Goal: Information Seeking & Learning: Learn about a topic

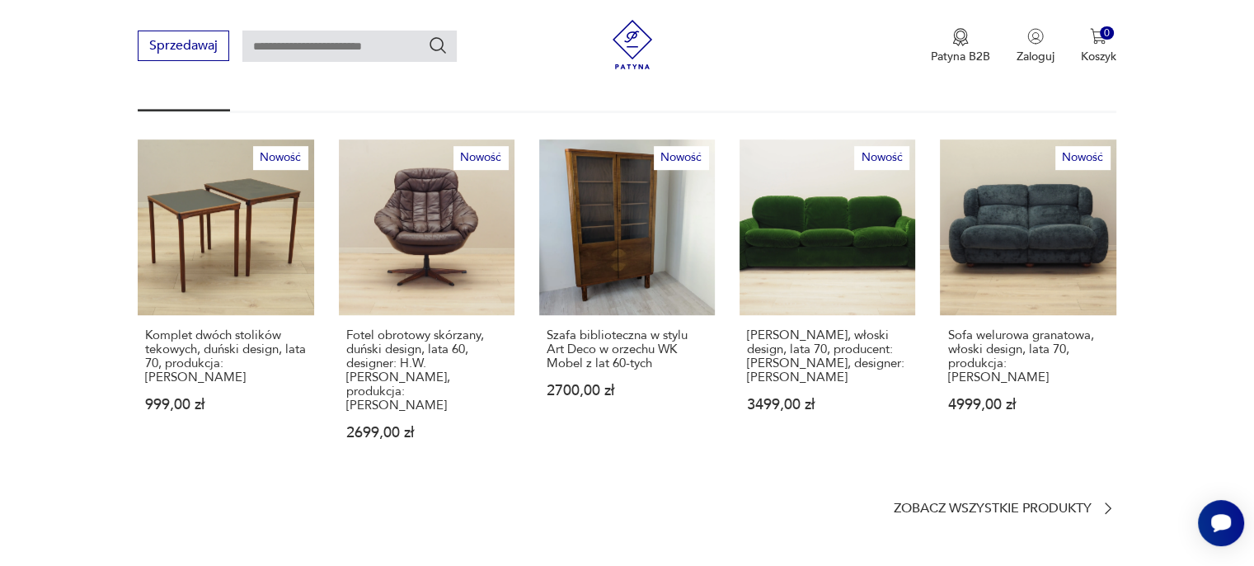
scroll to position [1072, 0]
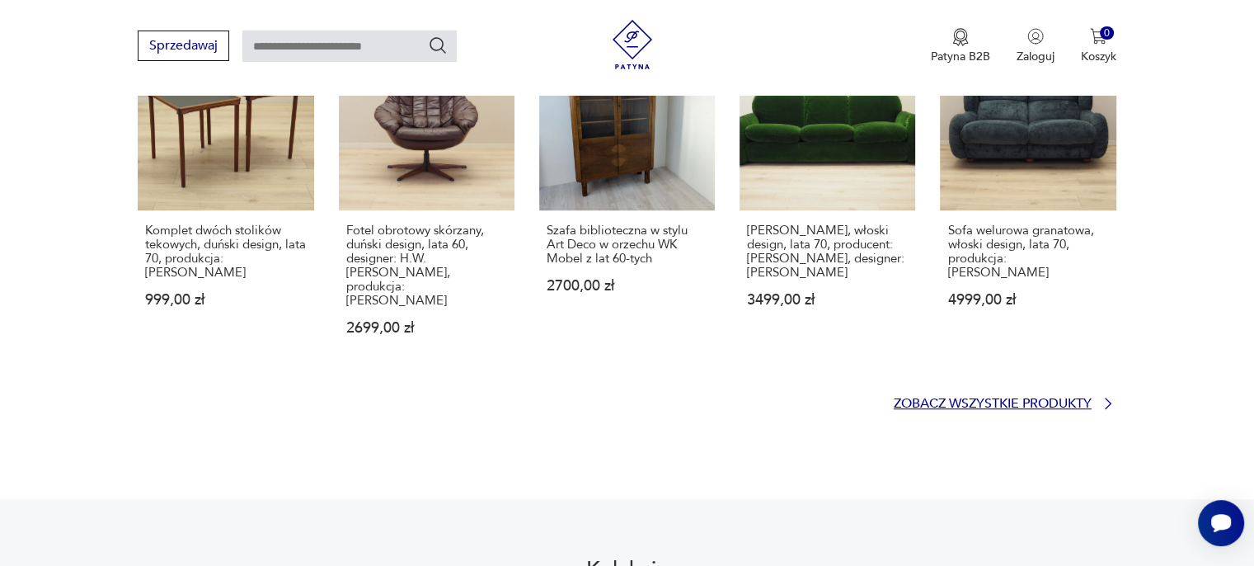
click at [995, 398] on p "Zobacz wszystkie produkty" at bounding box center [993, 403] width 198 height 11
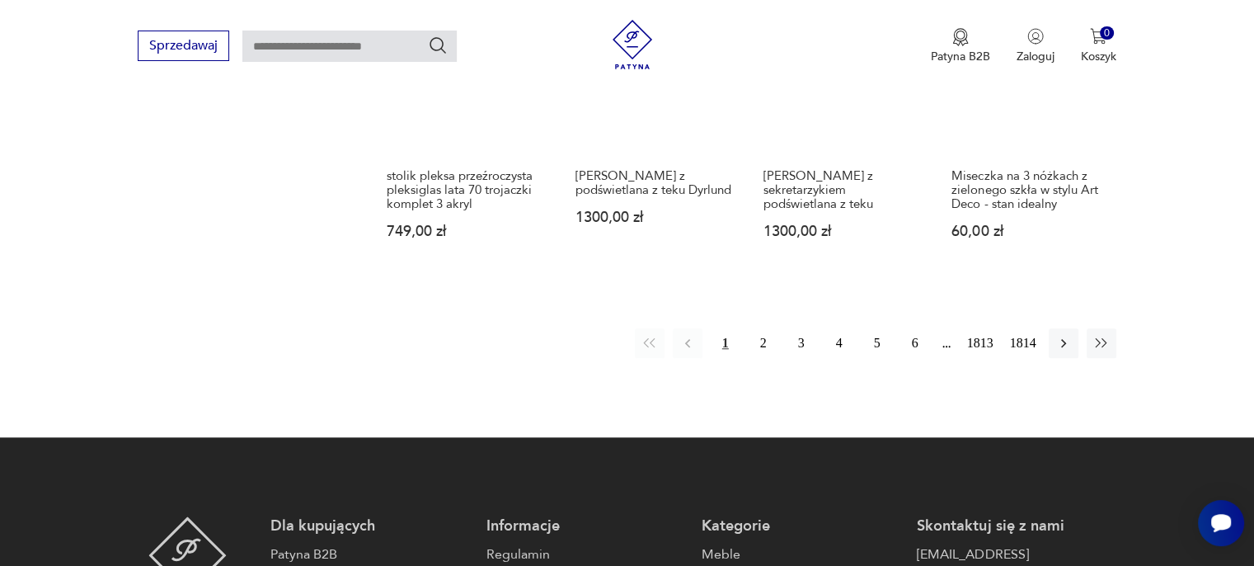
scroll to position [1558, 0]
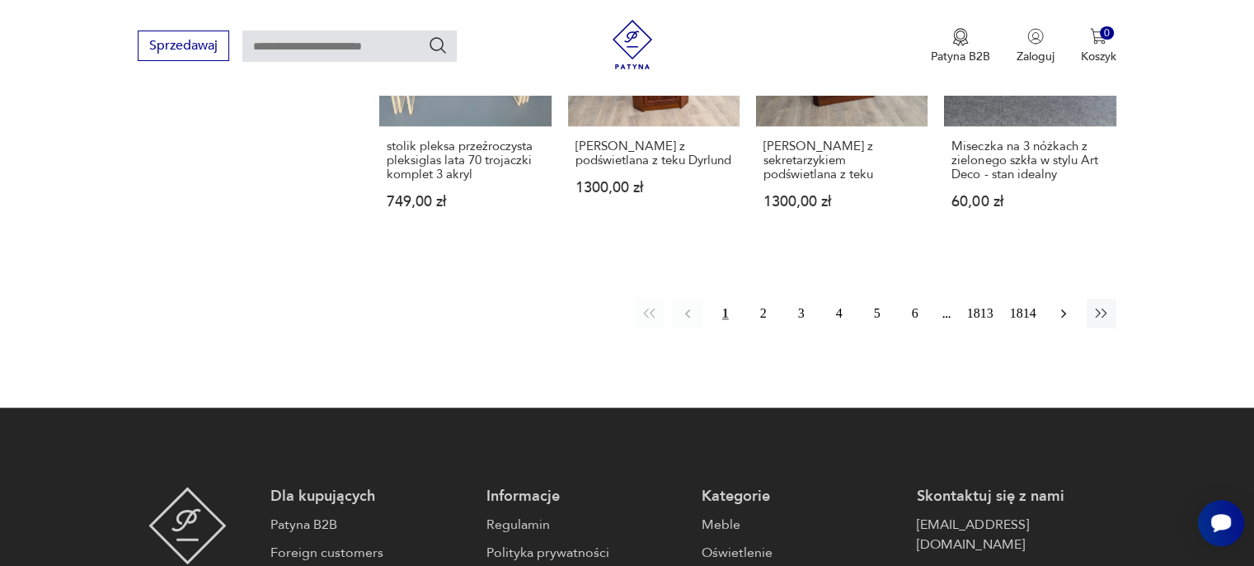
click at [1060, 298] on button "button" at bounding box center [1064, 313] width 30 height 30
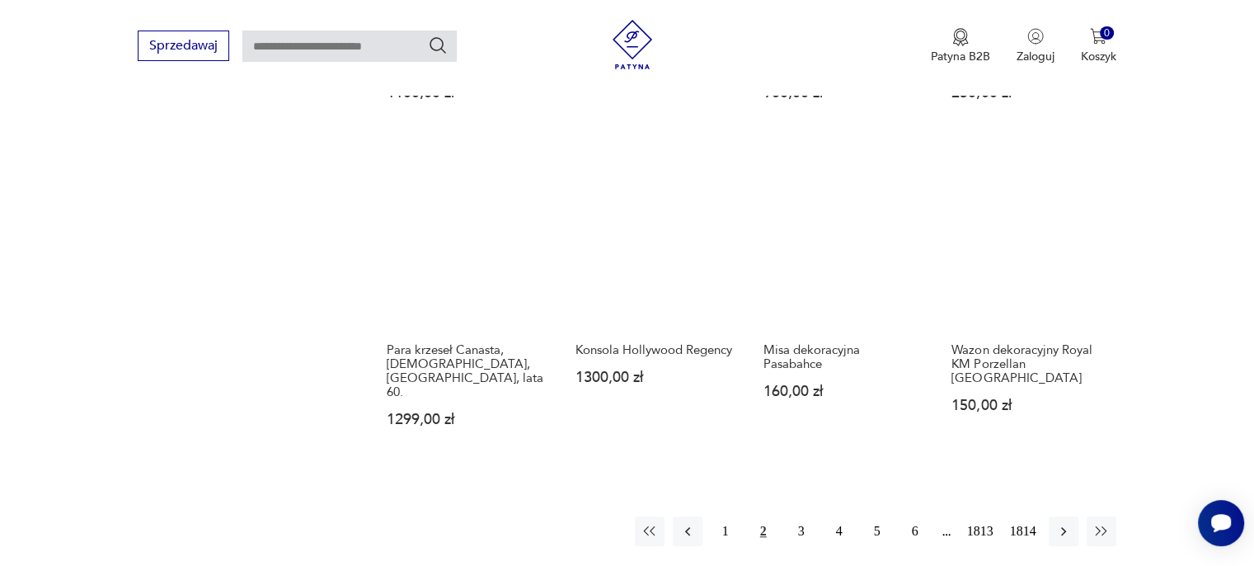
scroll to position [1367, 0]
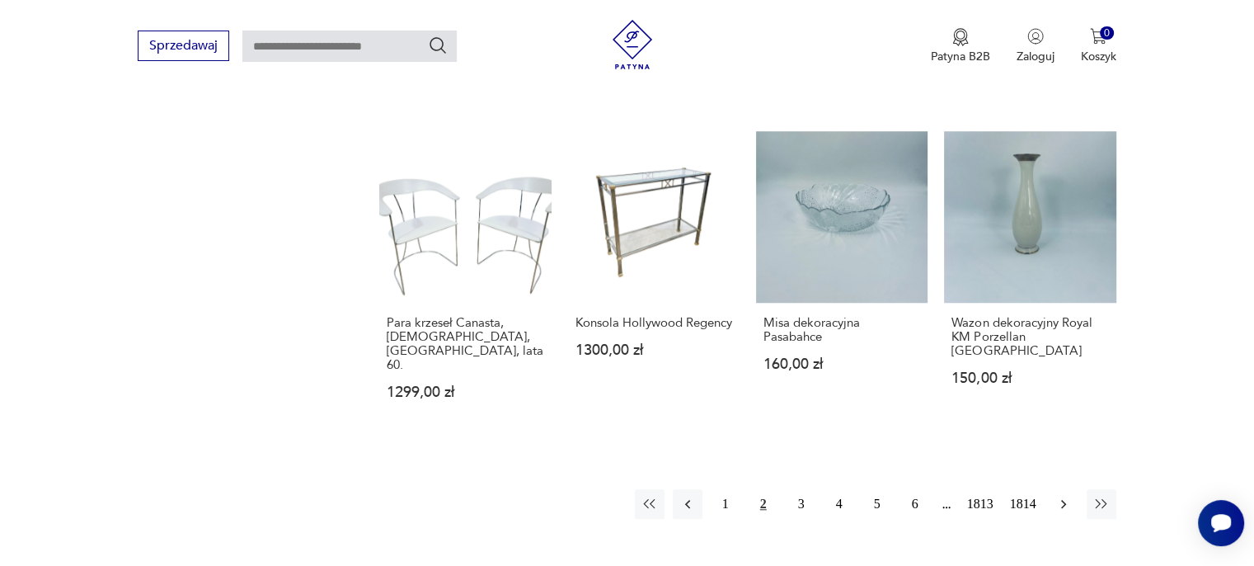
click at [1059, 496] on icon "button" at bounding box center [1063, 504] width 16 height 16
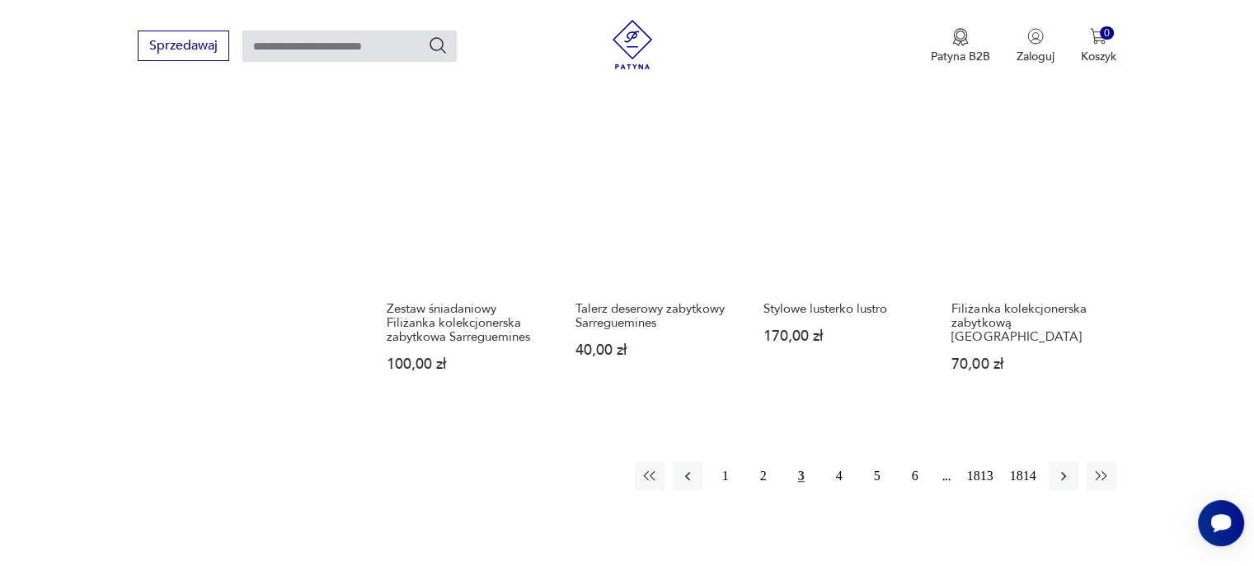
scroll to position [1450, 0]
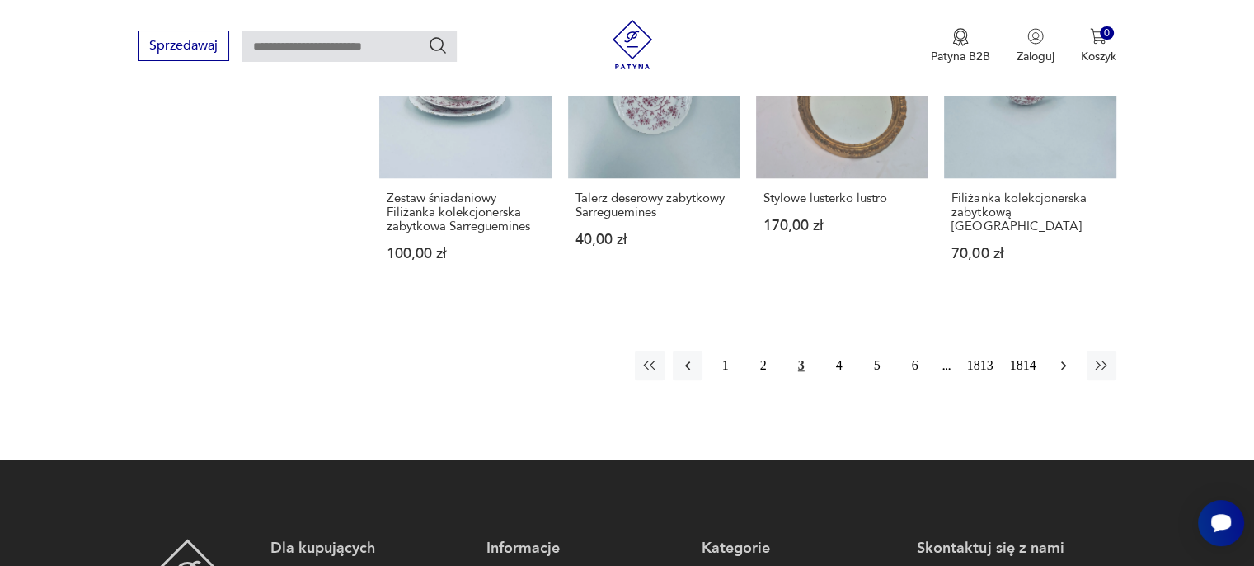
click at [1067, 357] on icon "button" at bounding box center [1063, 365] width 16 height 16
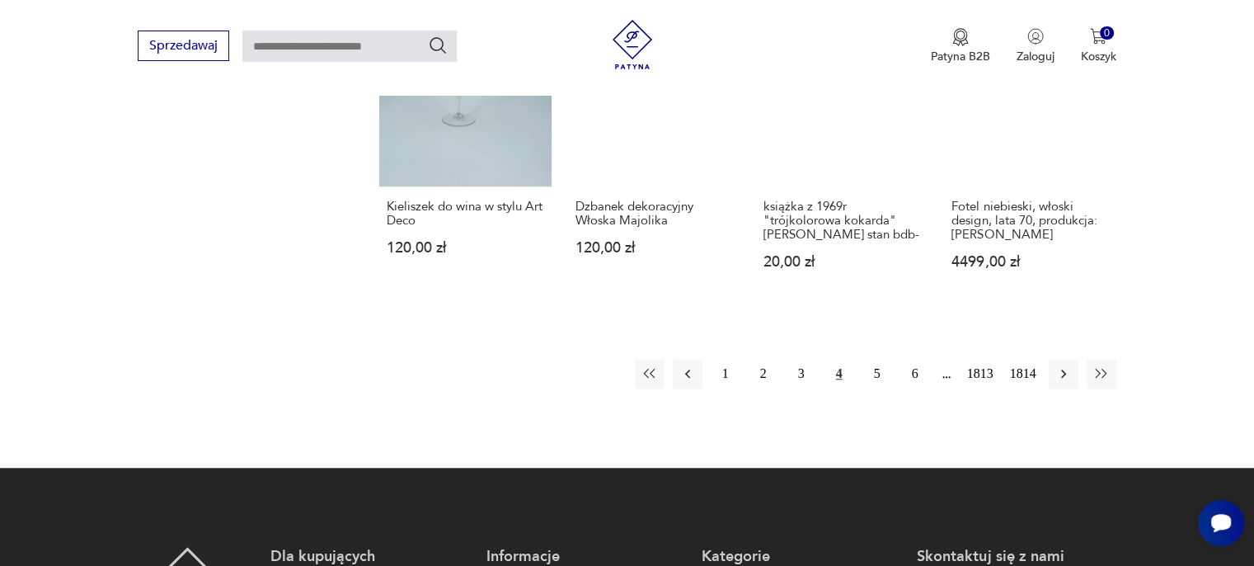
scroll to position [1450, 0]
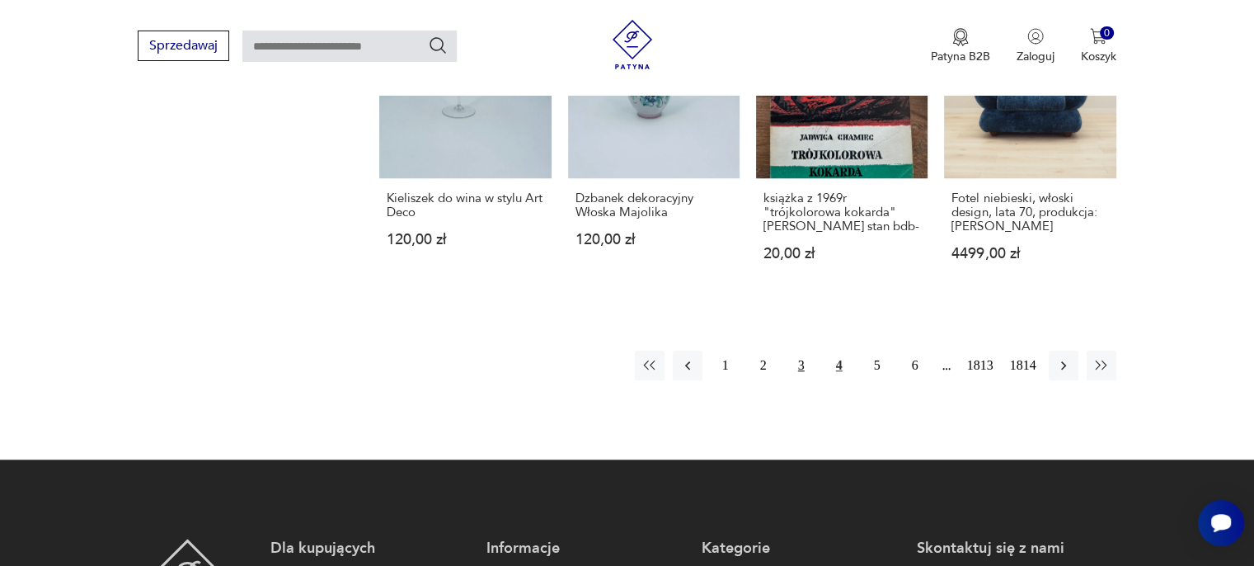
click at [794, 367] on button "3" at bounding box center [802, 365] width 30 height 30
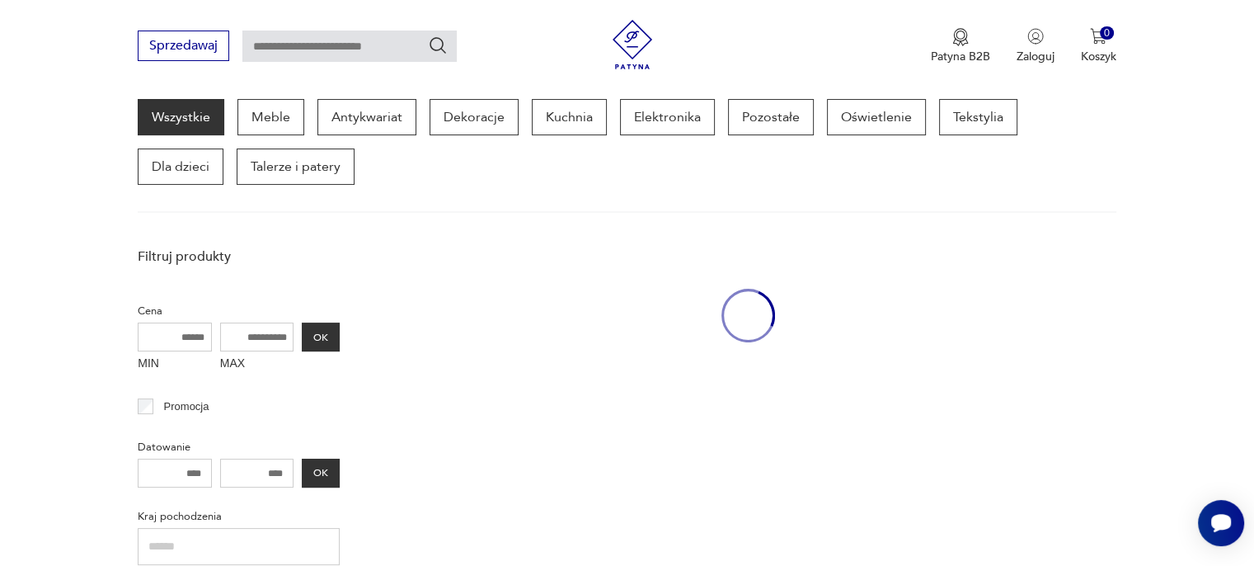
scroll to position [213, 0]
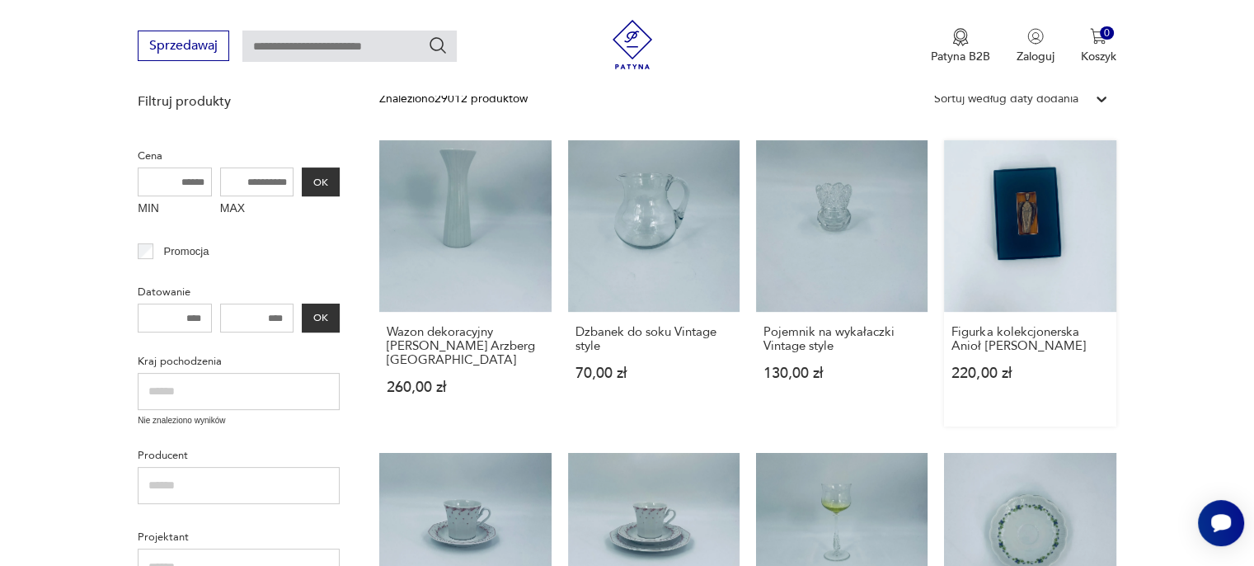
click at [1050, 255] on link "Figurka kolekcjonerska Anioł [PERSON_NAME] 220,00 zł" at bounding box center [1030, 283] width 172 height 286
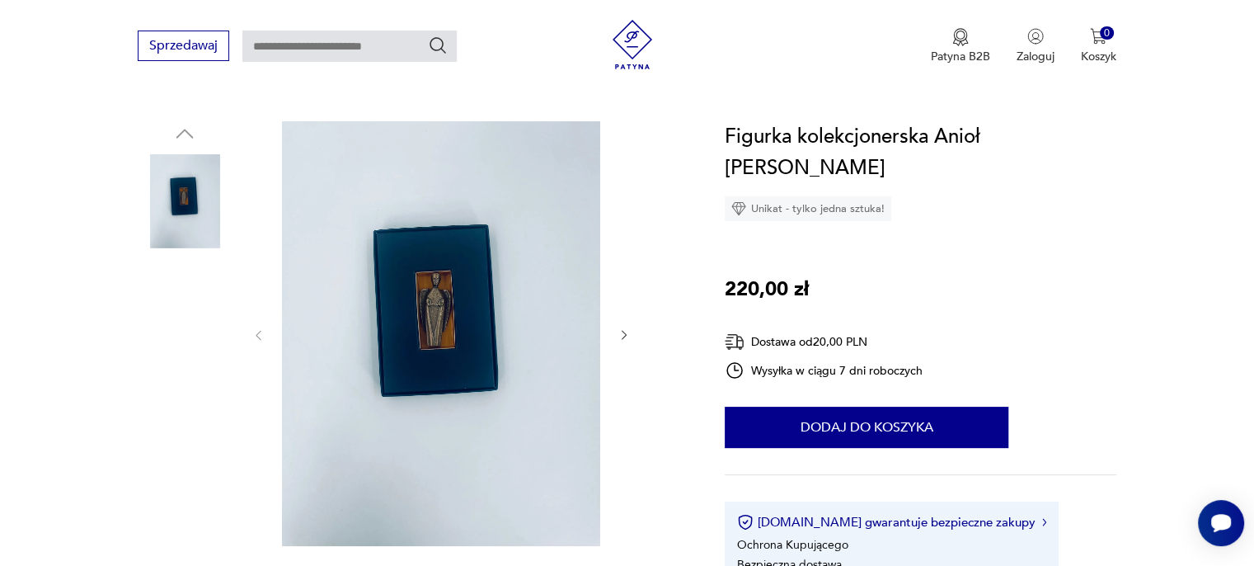
scroll to position [247, 0]
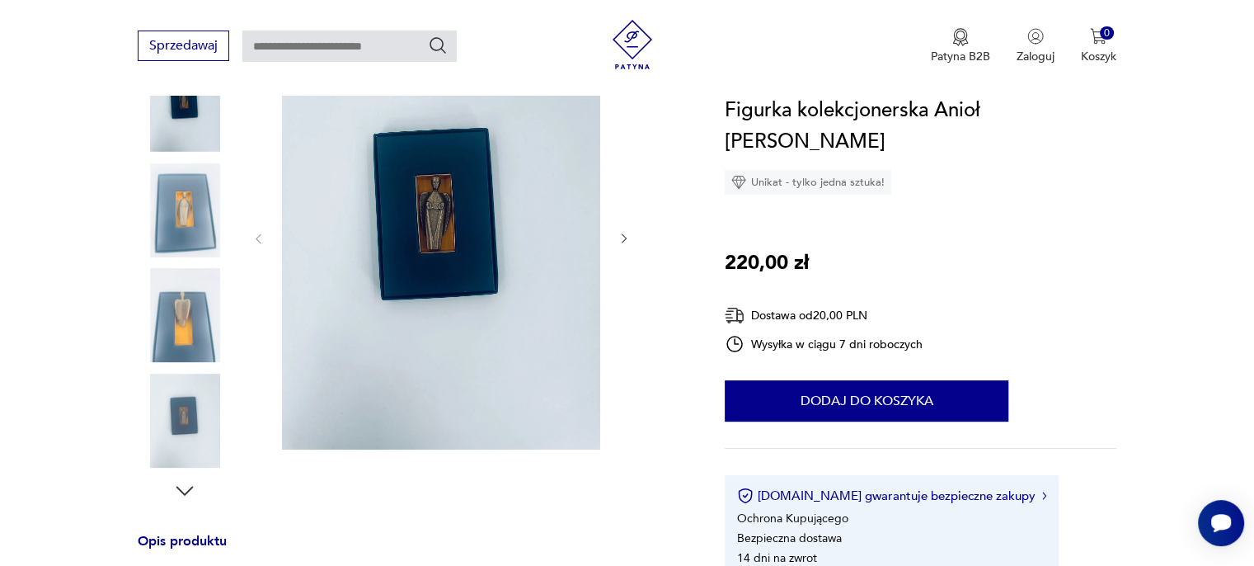
click at [468, 254] on img at bounding box center [441, 237] width 318 height 425
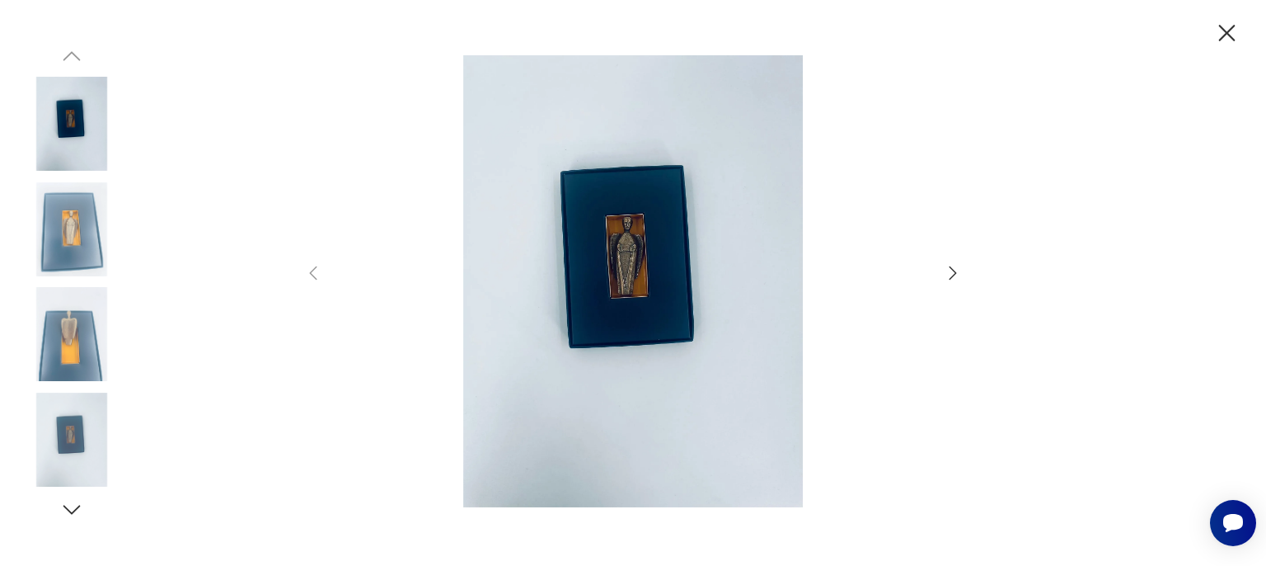
click at [960, 283] on div at bounding box center [633, 283] width 660 height 456
click at [948, 272] on icon "button" at bounding box center [953, 273] width 20 height 20
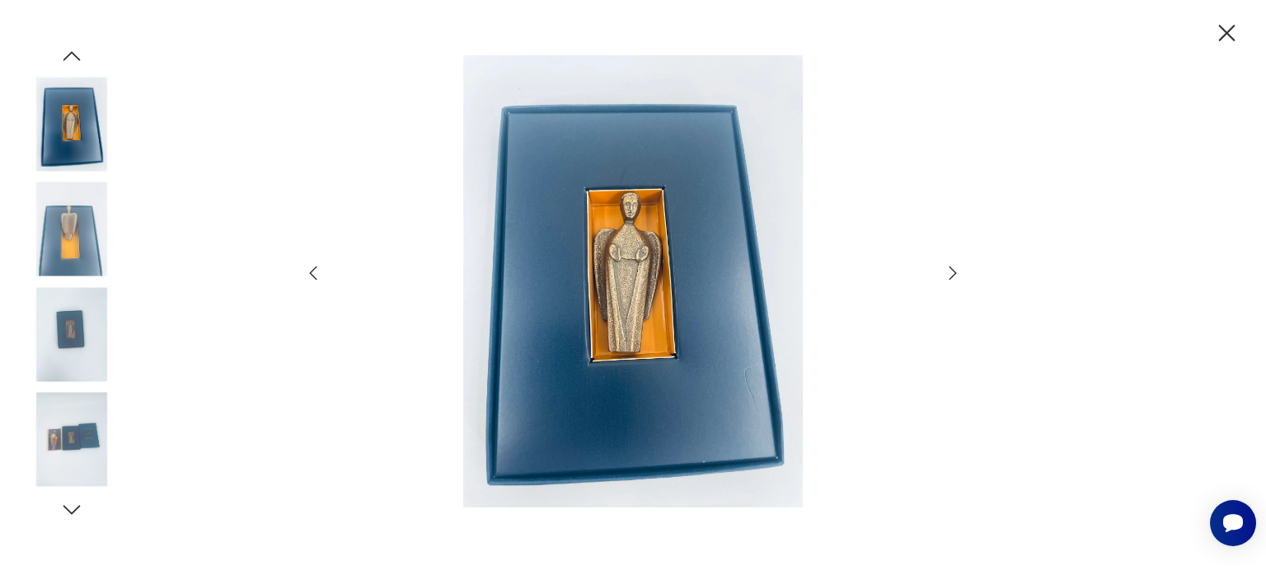
click at [948, 272] on icon "button" at bounding box center [953, 273] width 20 height 20
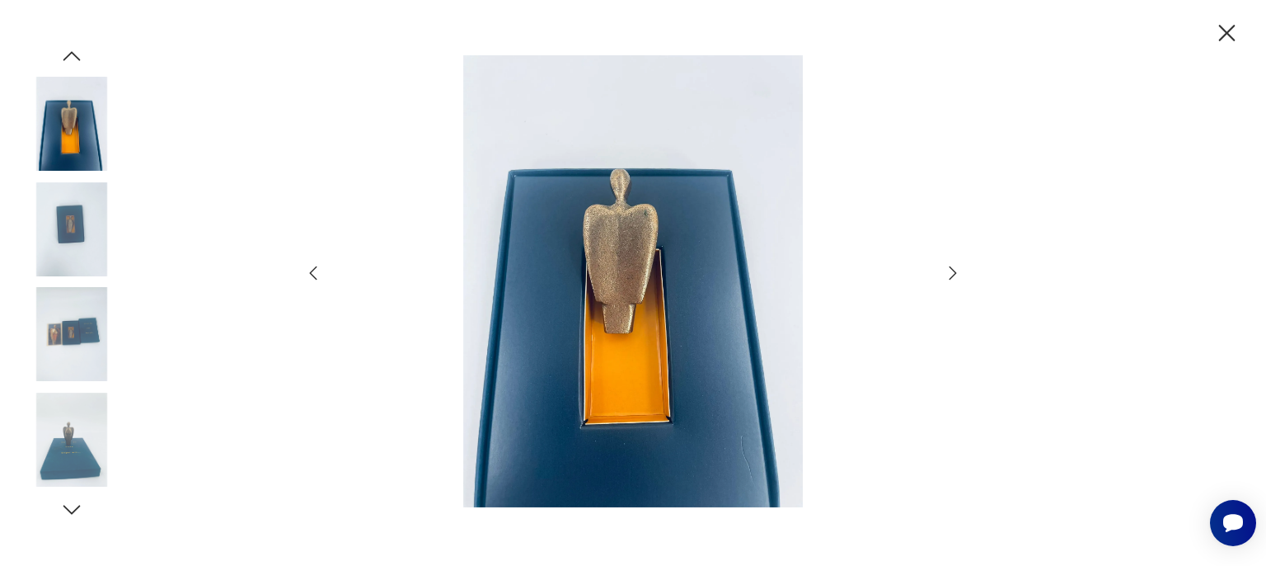
click at [948, 272] on icon "button" at bounding box center [953, 273] width 20 height 20
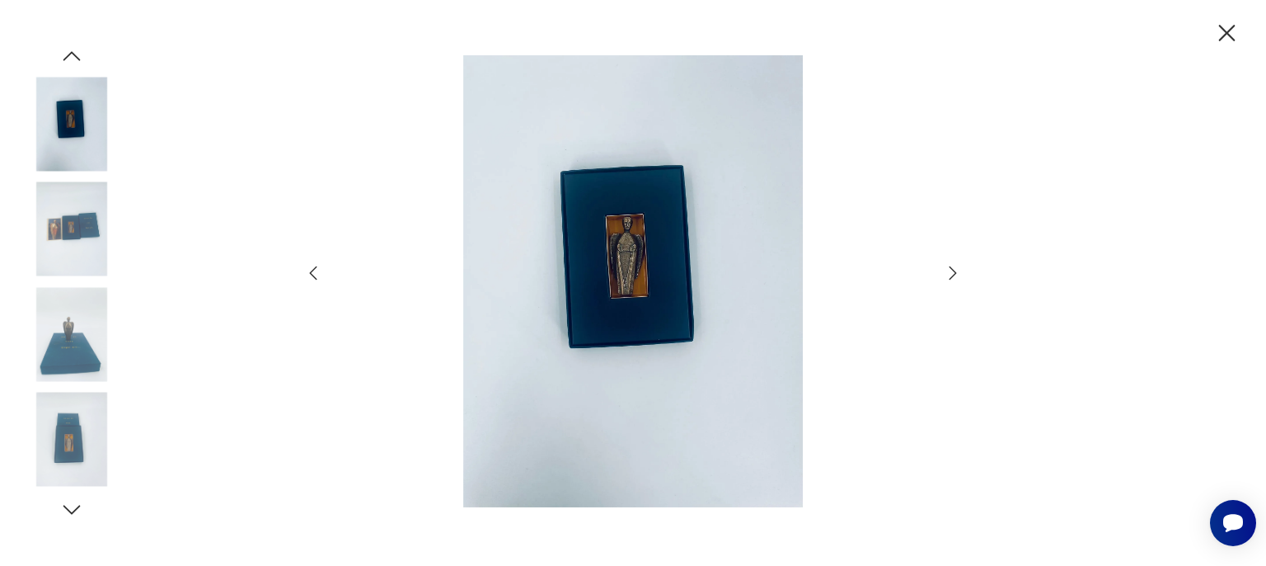
click at [948, 272] on icon "button" at bounding box center [953, 273] width 20 height 20
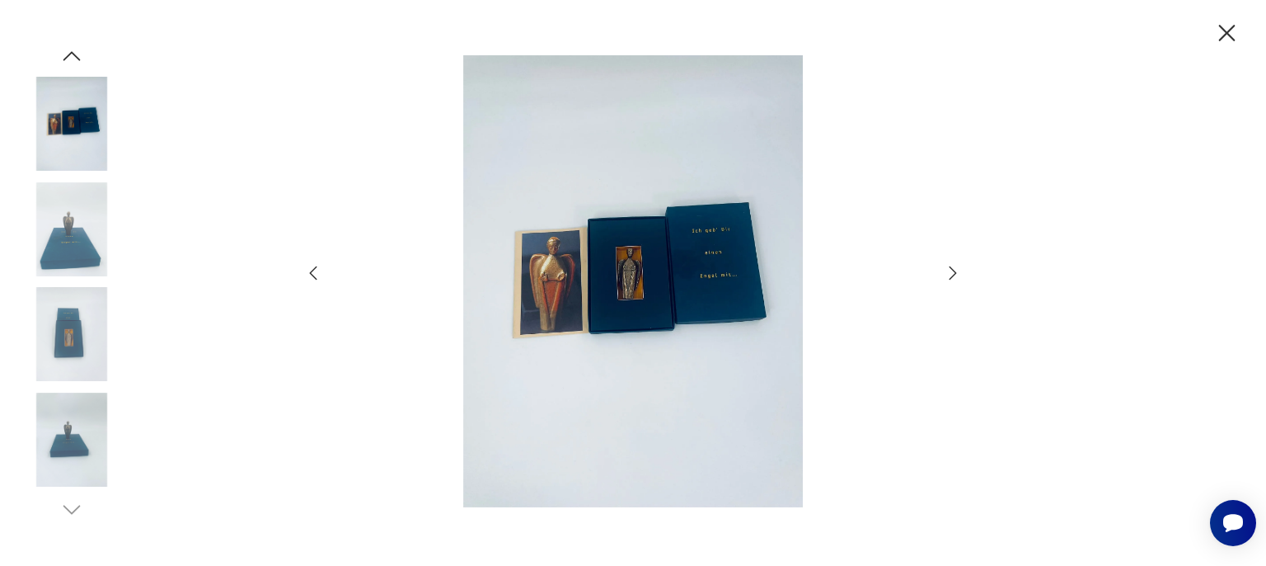
click at [948, 272] on icon "button" at bounding box center [953, 273] width 20 height 20
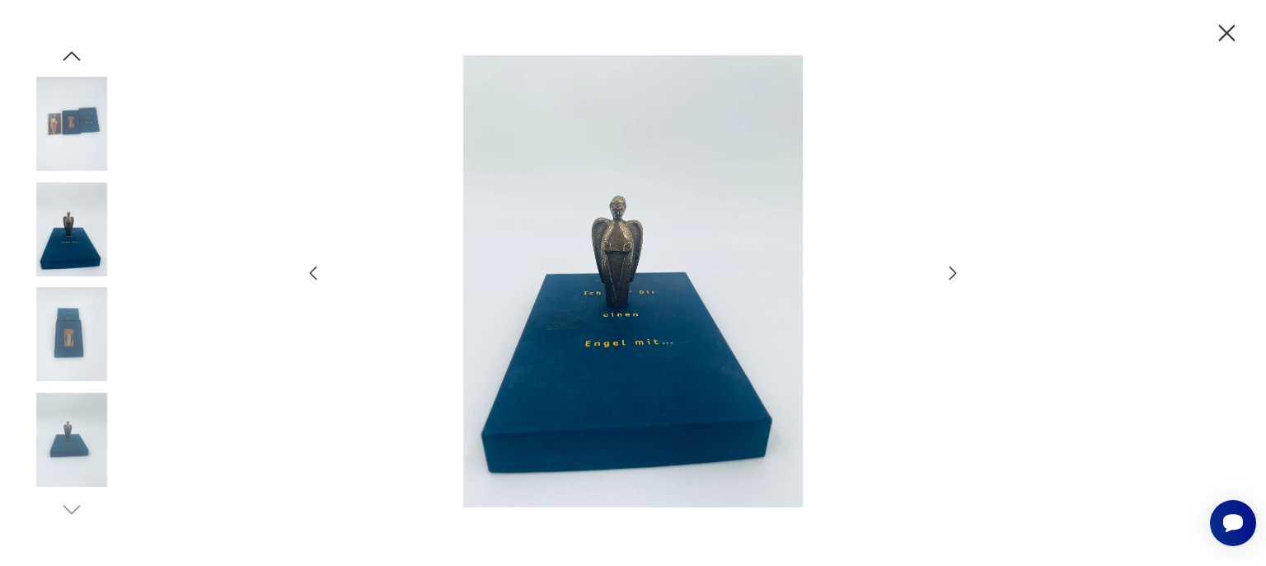
click at [948, 272] on icon "button" at bounding box center [953, 273] width 20 height 20
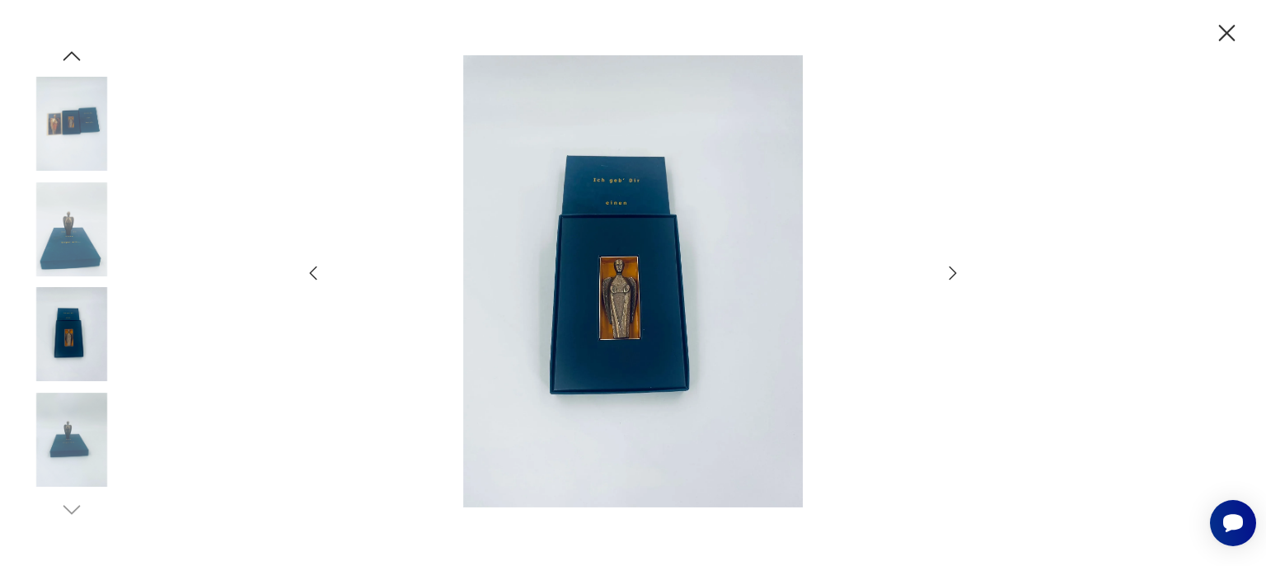
click at [948, 272] on icon "button" at bounding box center [953, 273] width 20 height 20
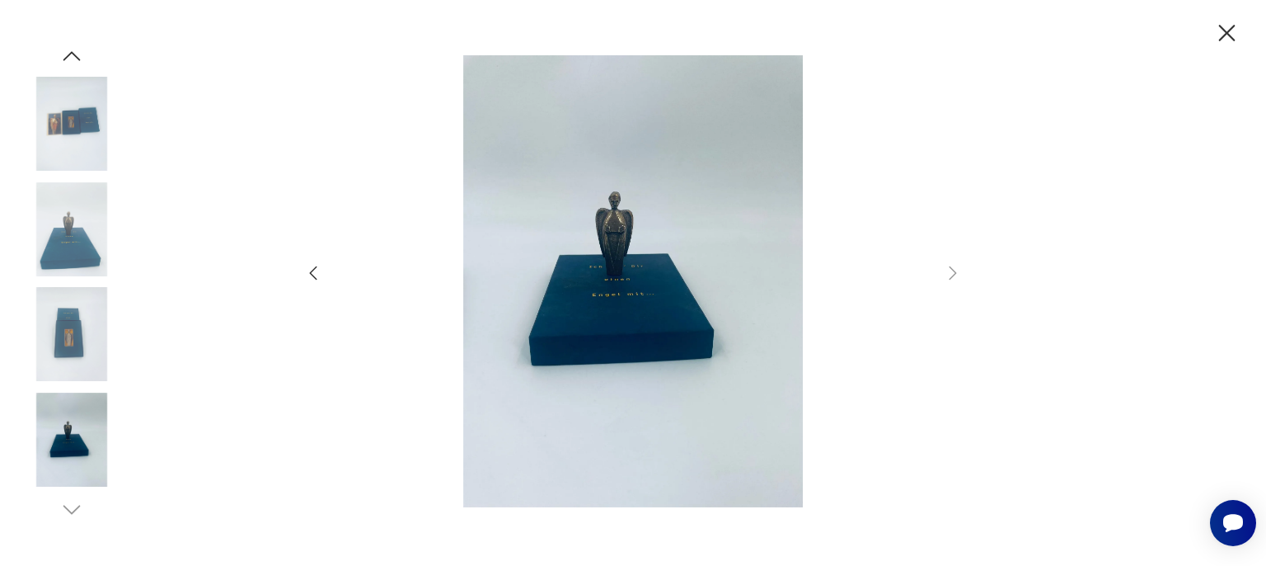
click at [1220, 28] on icon "button" at bounding box center [1227, 33] width 29 height 29
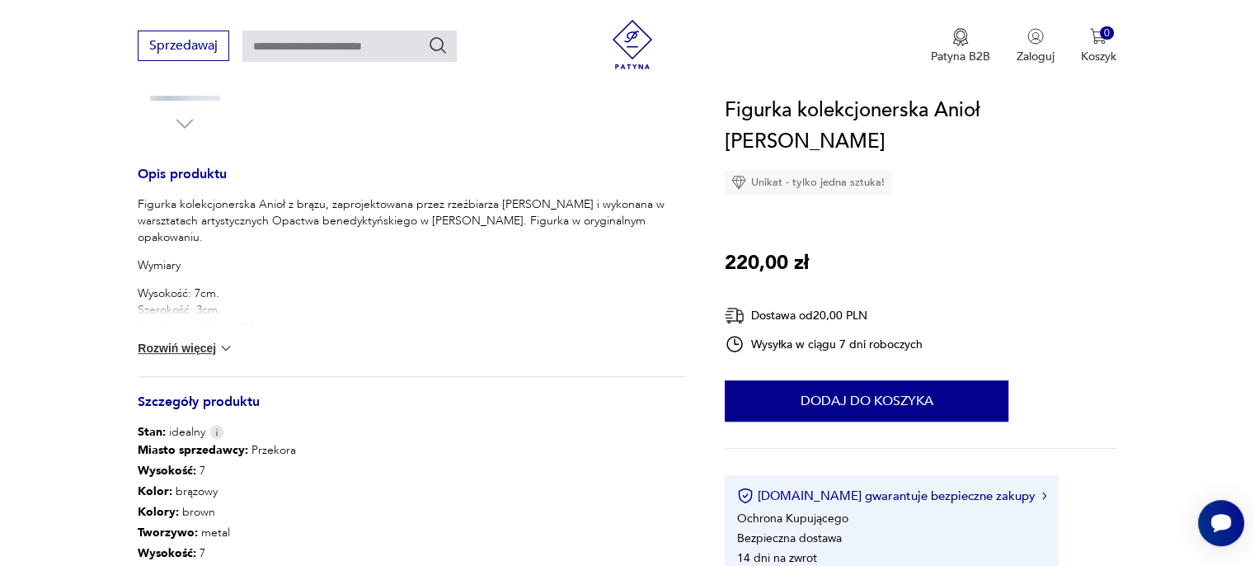
scroll to position [660, 0]
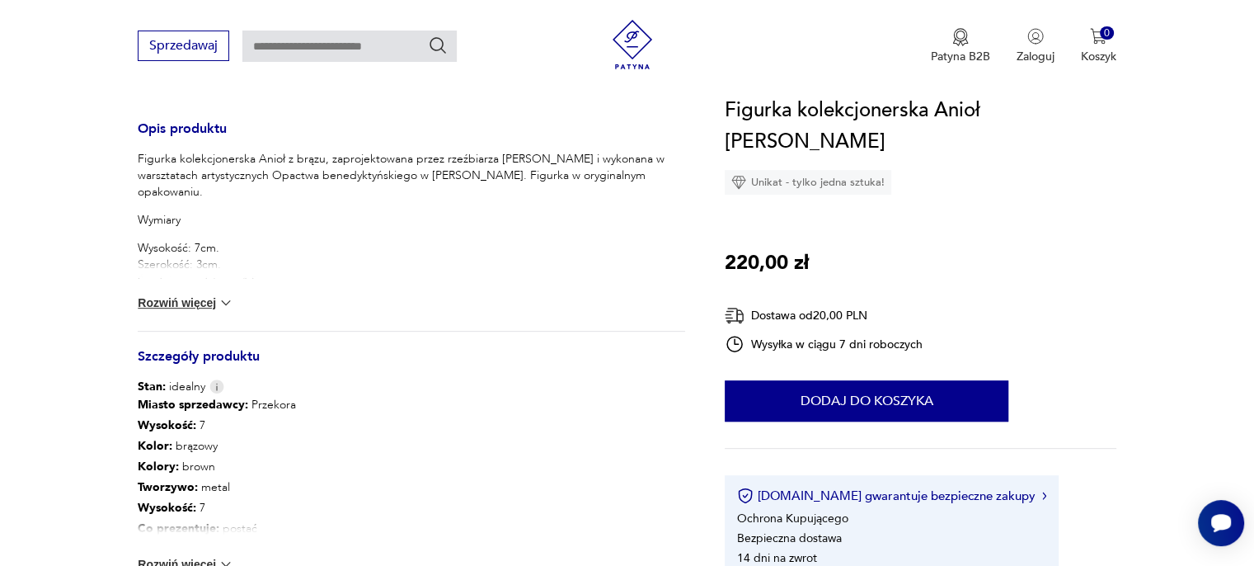
click at [143, 303] on button "Rozwiń więcej" at bounding box center [186, 302] width 96 height 16
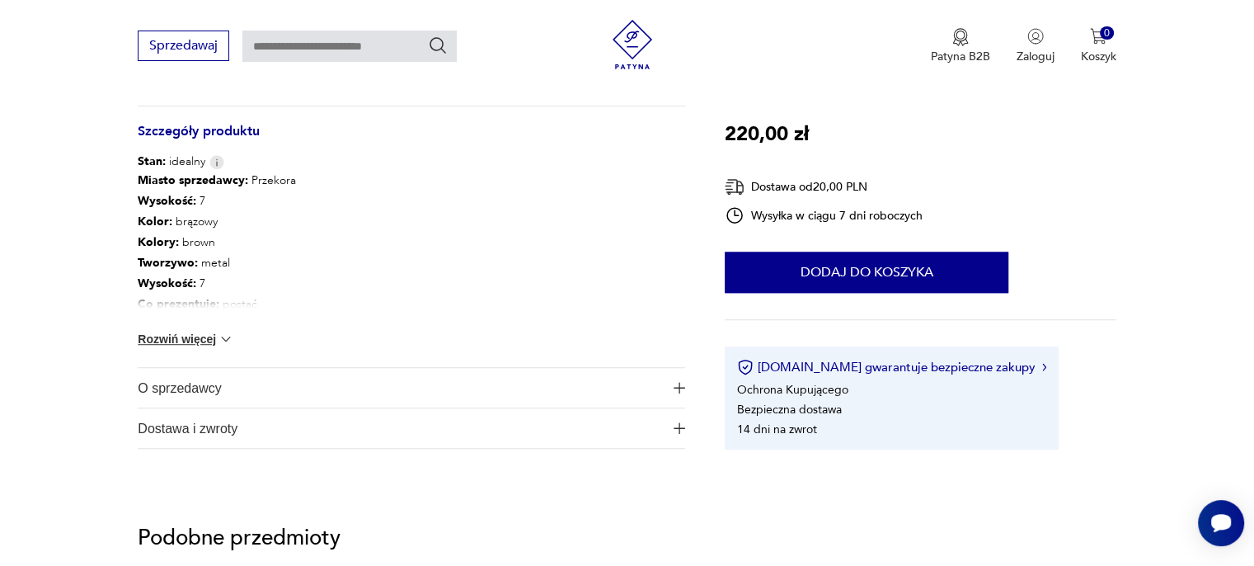
scroll to position [1154, 0]
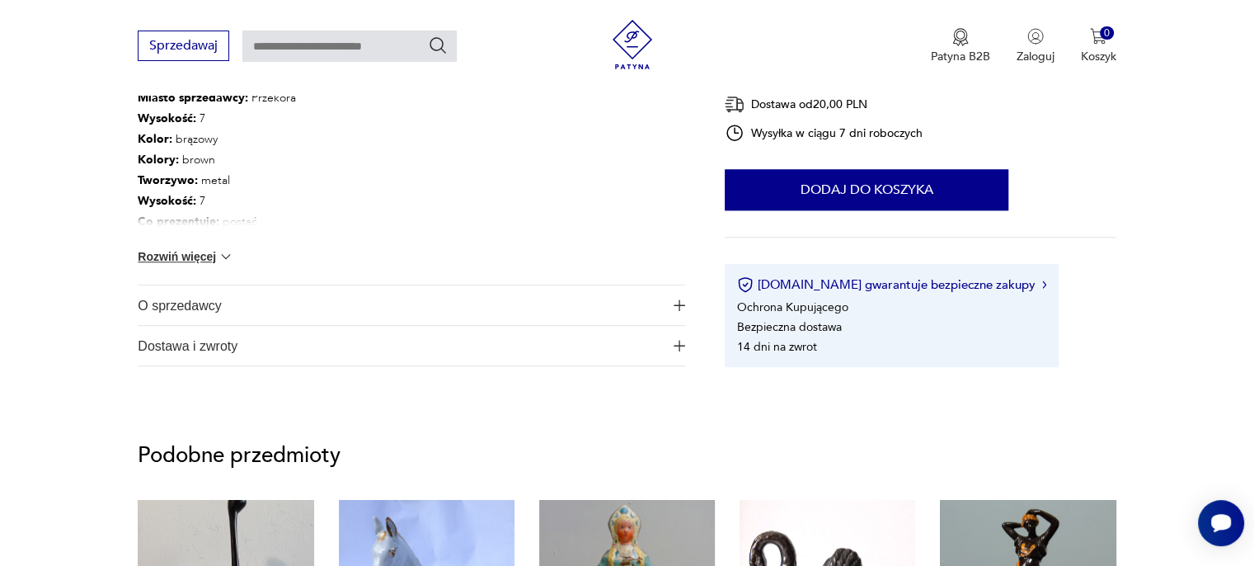
click at [150, 308] on span "O sprzedawcy" at bounding box center [400, 305] width 524 height 40
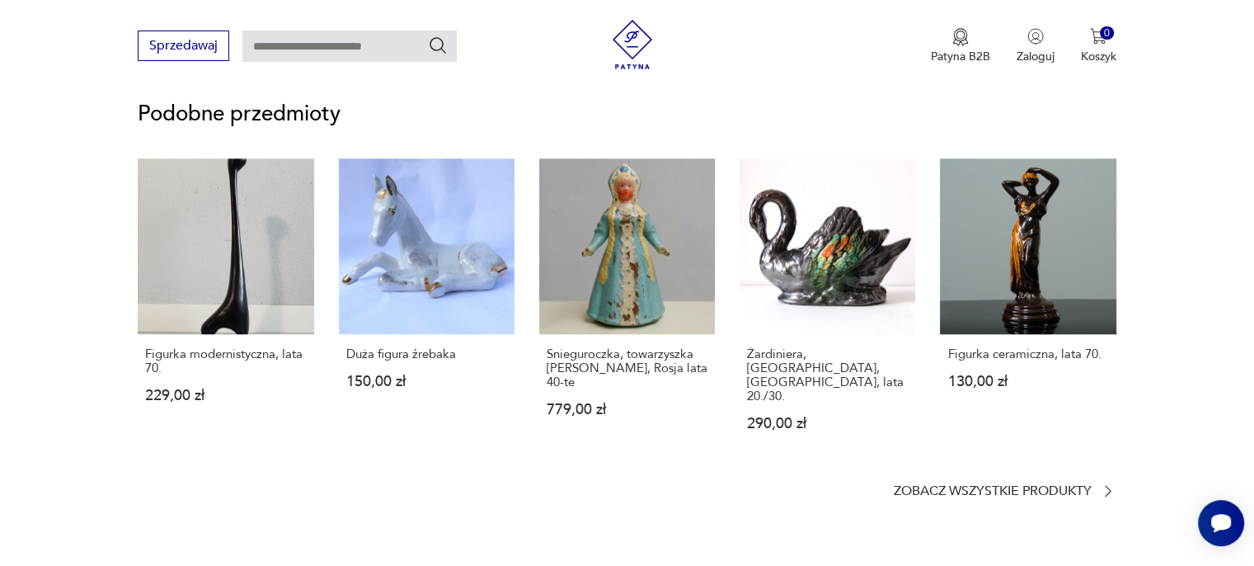
scroll to position [1649, 0]
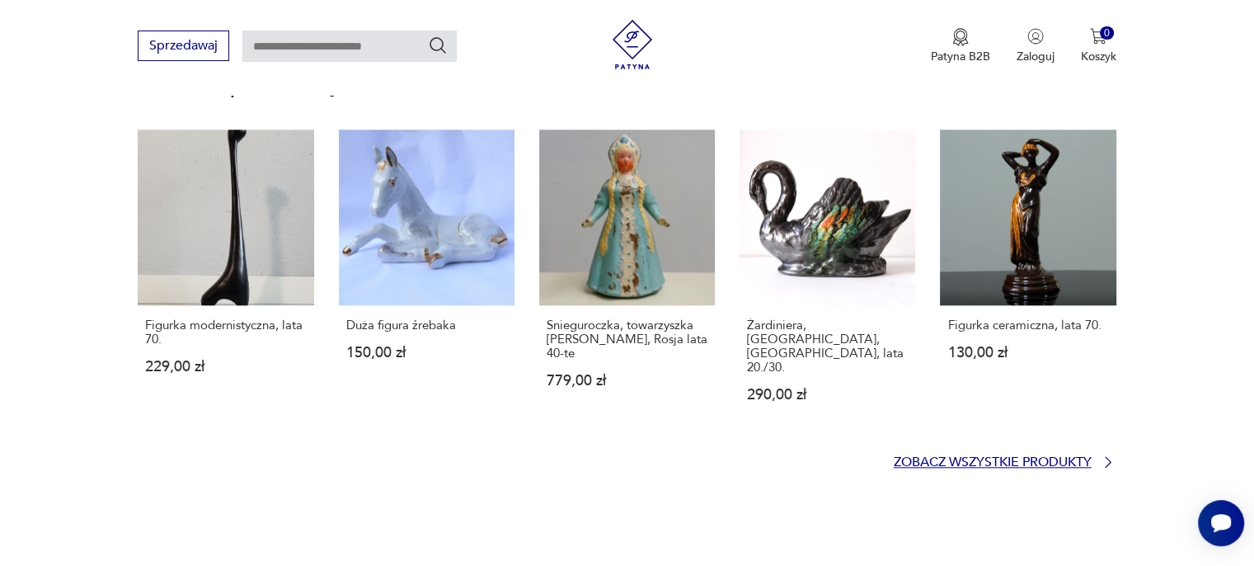
click at [1013, 457] on p "Zobacz wszystkie produkty" at bounding box center [993, 462] width 198 height 11
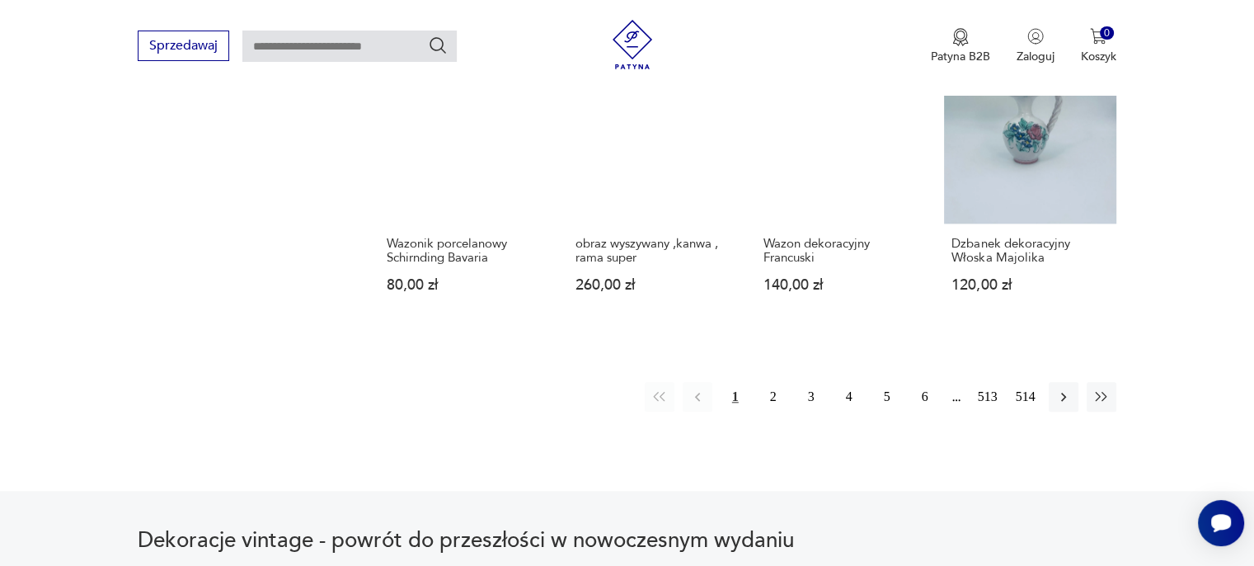
scroll to position [1647, 0]
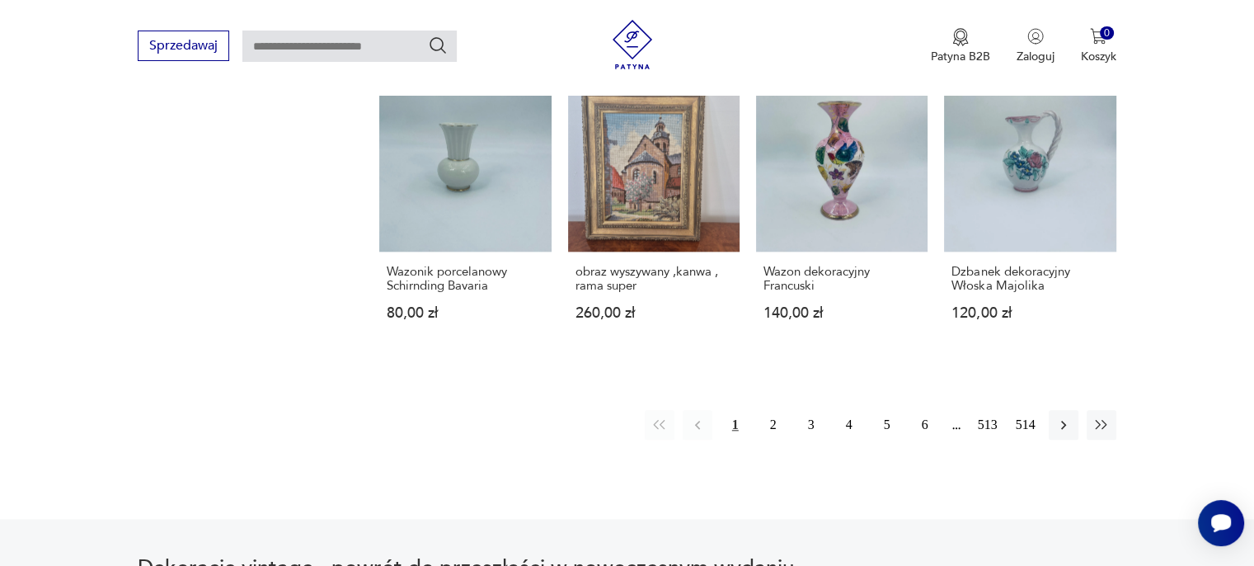
click at [1078, 410] on div "1 2 3 4 5 6 513 514" at bounding box center [881, 425] width 472 height 30
click at [1059, 416] on icon "button" at bounding box center [1063, 424] width 16 height 16
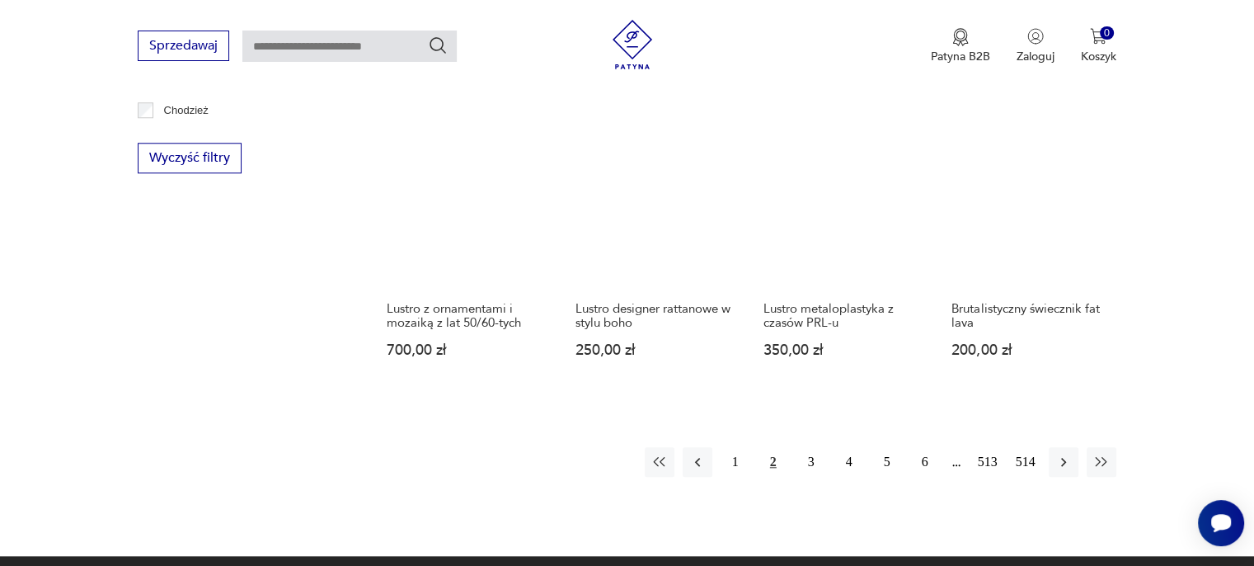
scroll to position [1591, 0]
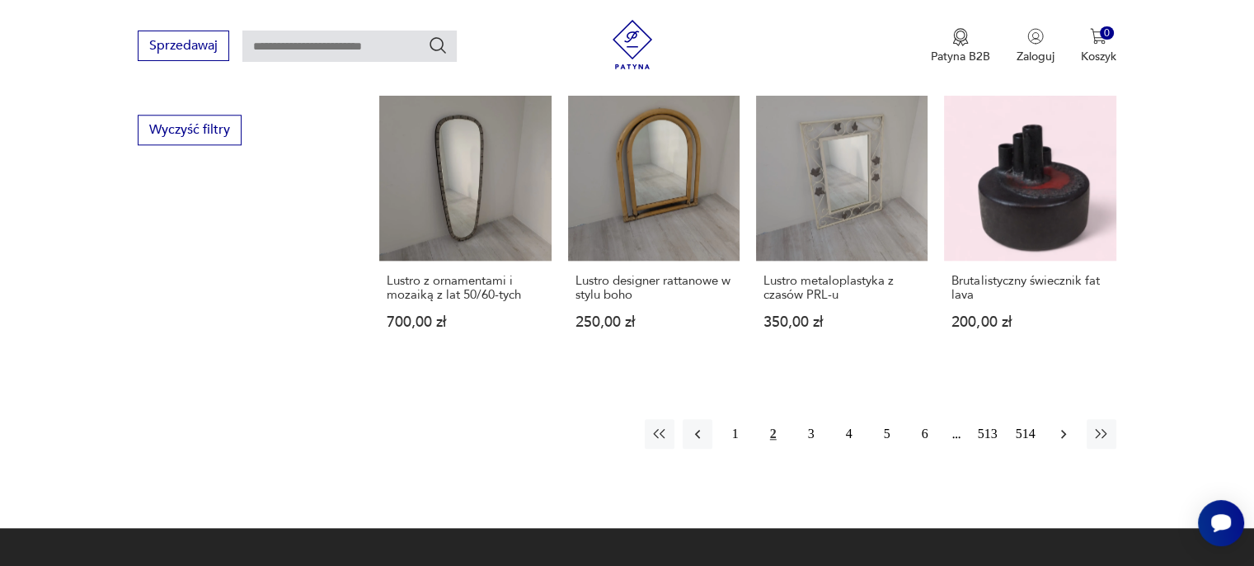
click at [1066, 425] on icon "button" at bounding box center [1063, 433] width 16 height 16
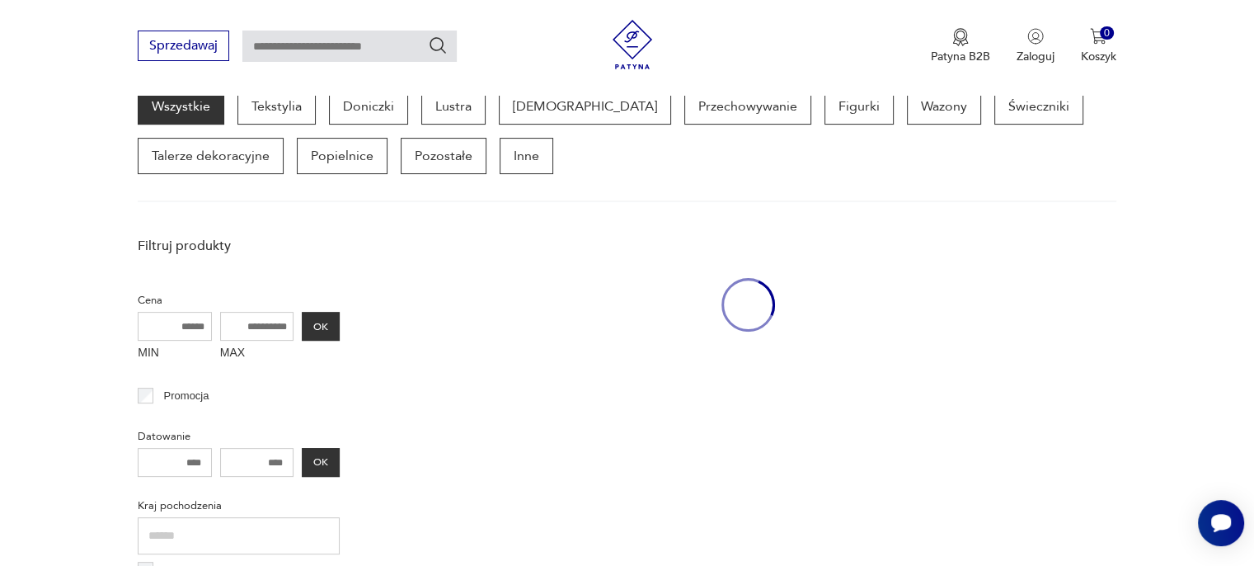
scroll to position [437, 0]
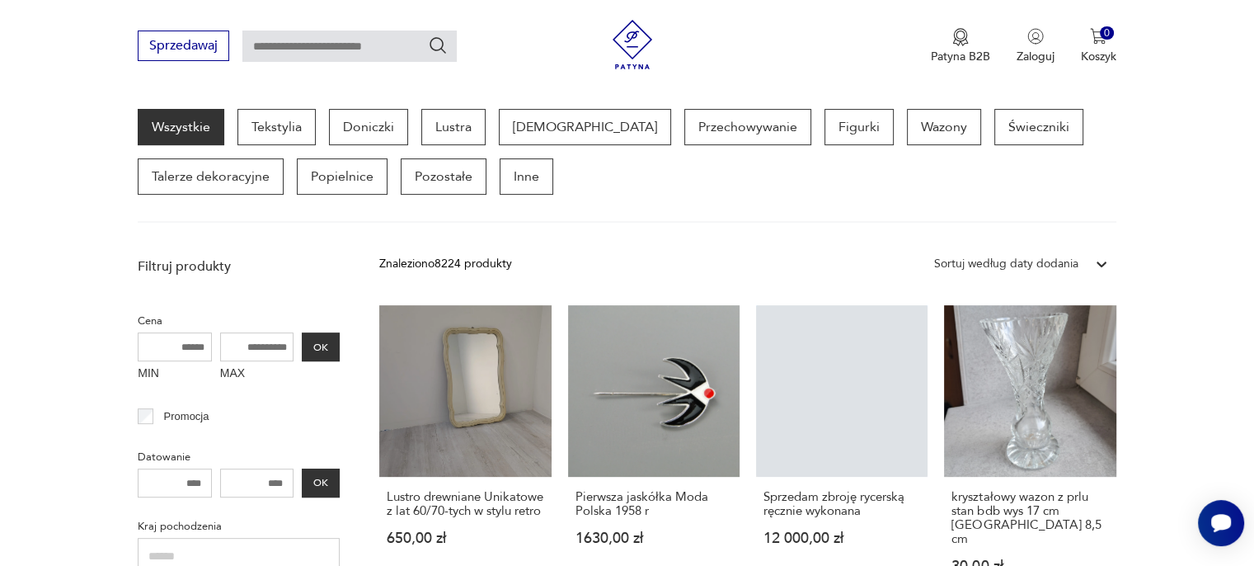
drag, startPoint x: 1140, startPoint y: 423, endPoint x: 1244, endPoint y: 333, distance: 137.4
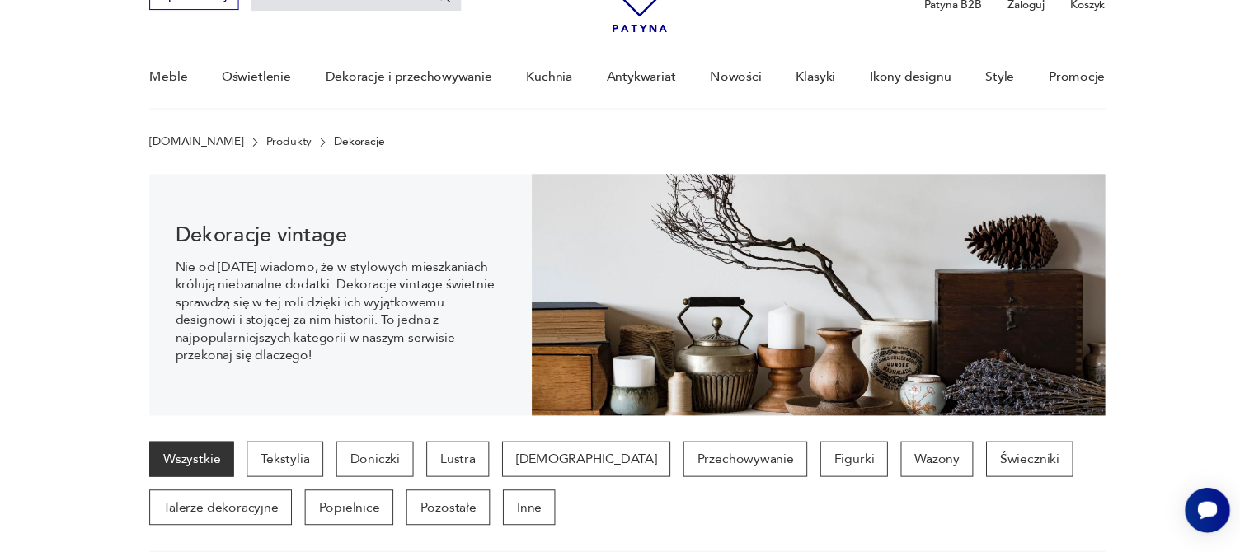
scroll to position [0, 0]
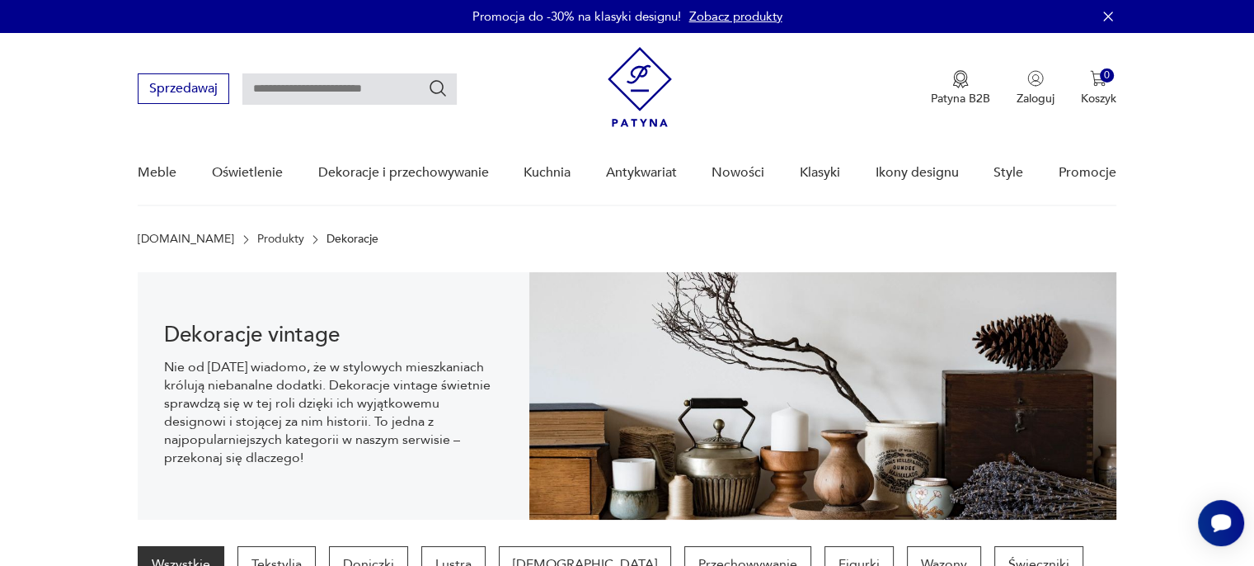
click at [617, 85] on img at bounding box center [640, 87] width 64 height 80
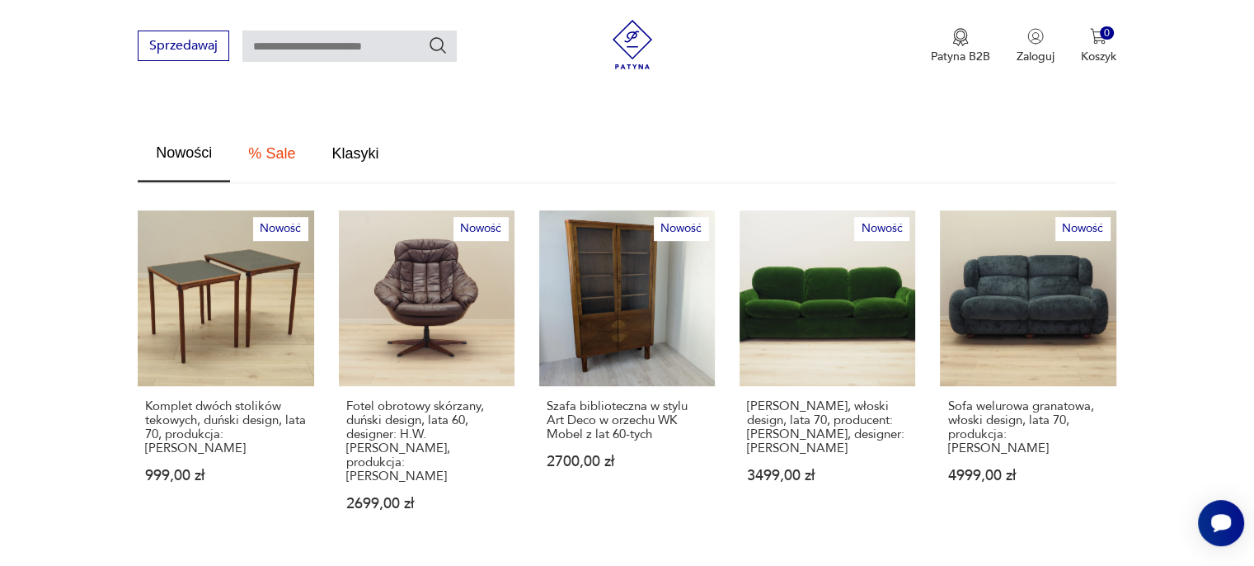
scroll to position [907, 0]
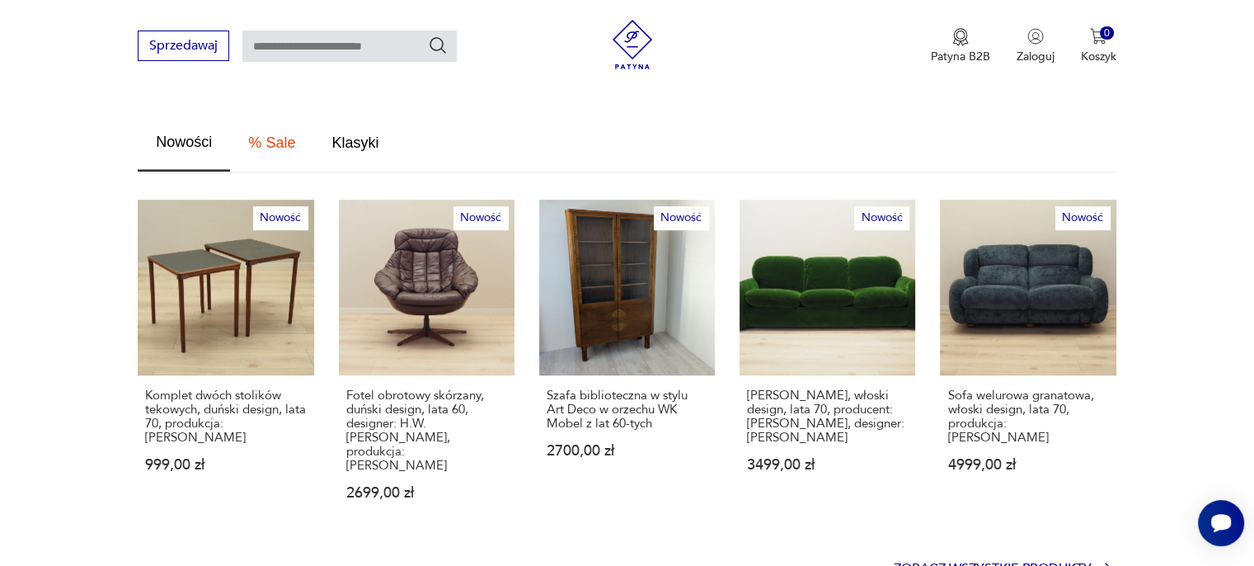
click at [1011, 563] on p "Zobacz wszystkie produkty" at bounding box center [993, 568] width 198 height 11
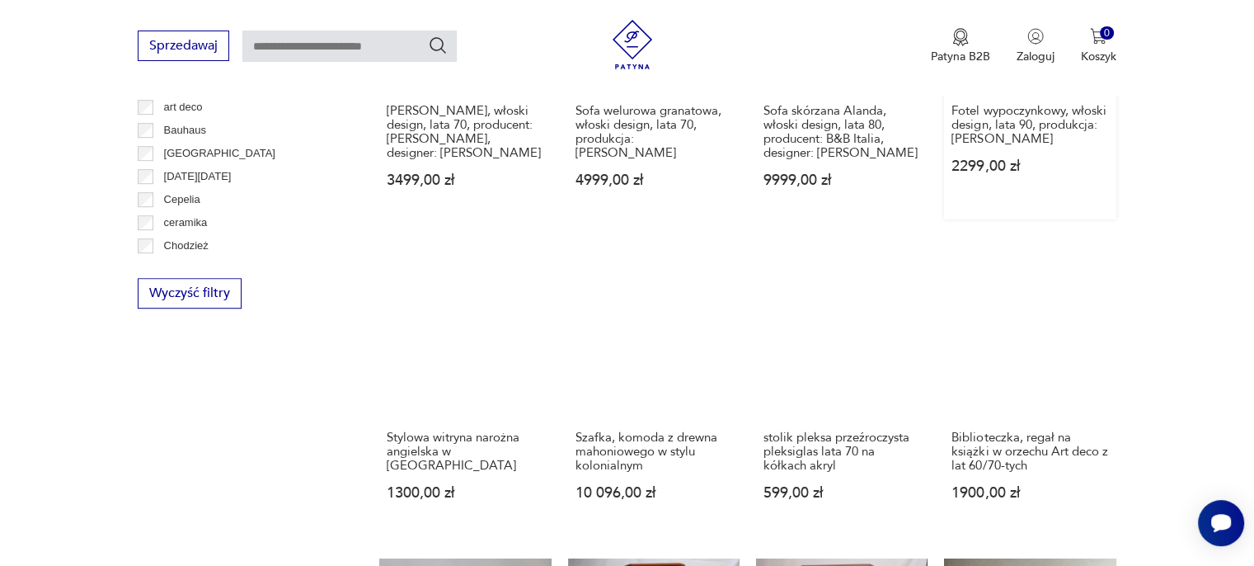
scroll to position [955, 0]
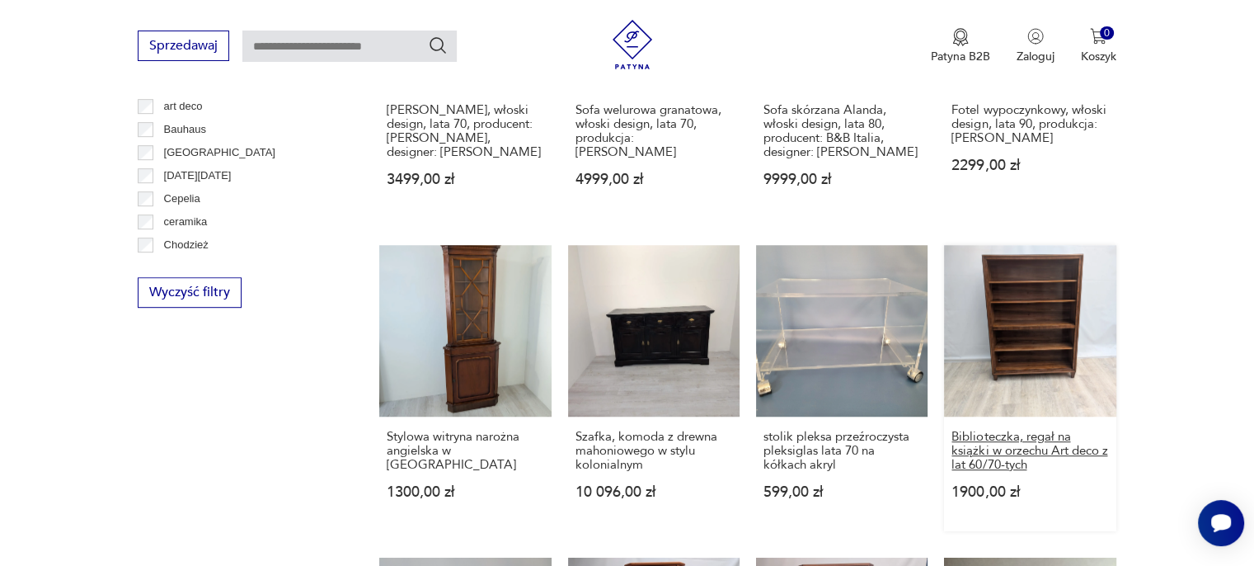
click at [996, 430] on h3 "Biblioteczka, regał na książki w orzechu Art deco z lat 60/70-tych" at bounding box center [1030, 451] width 157 height 42
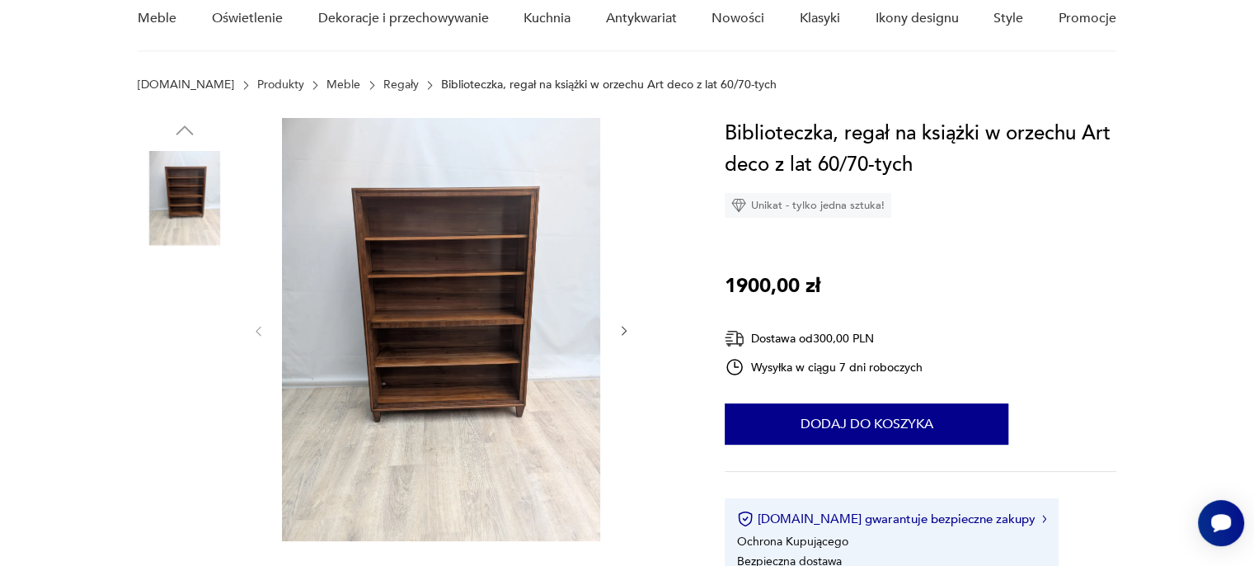
scroll to position [165, 0]
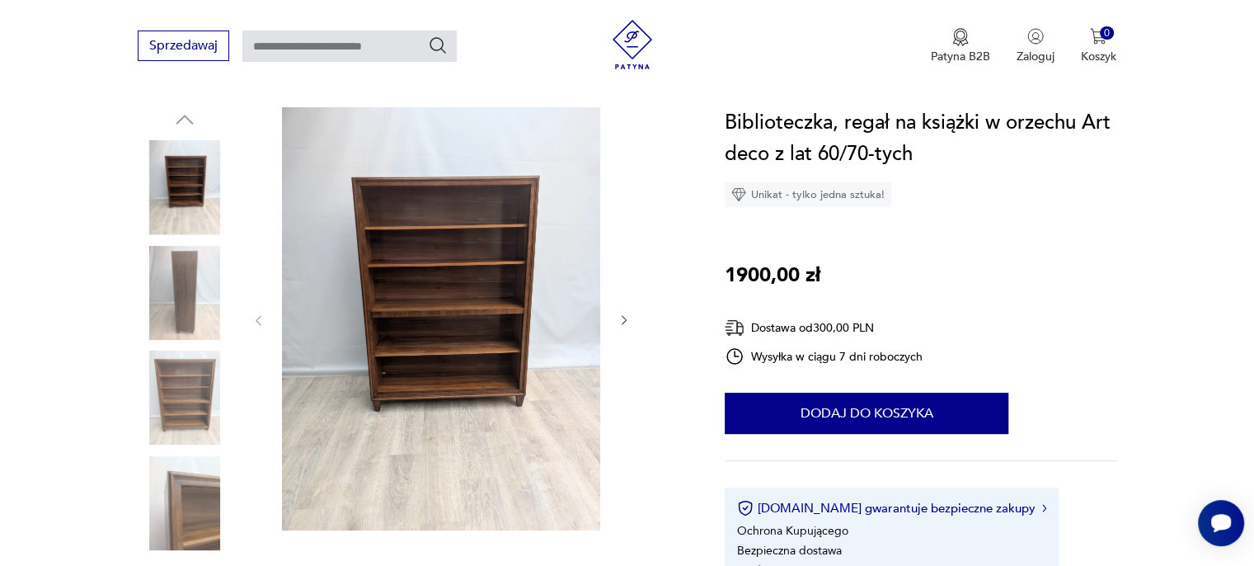
click at [626, 319] on icon "button" at bounding box center [624, 321] width 5 height 10
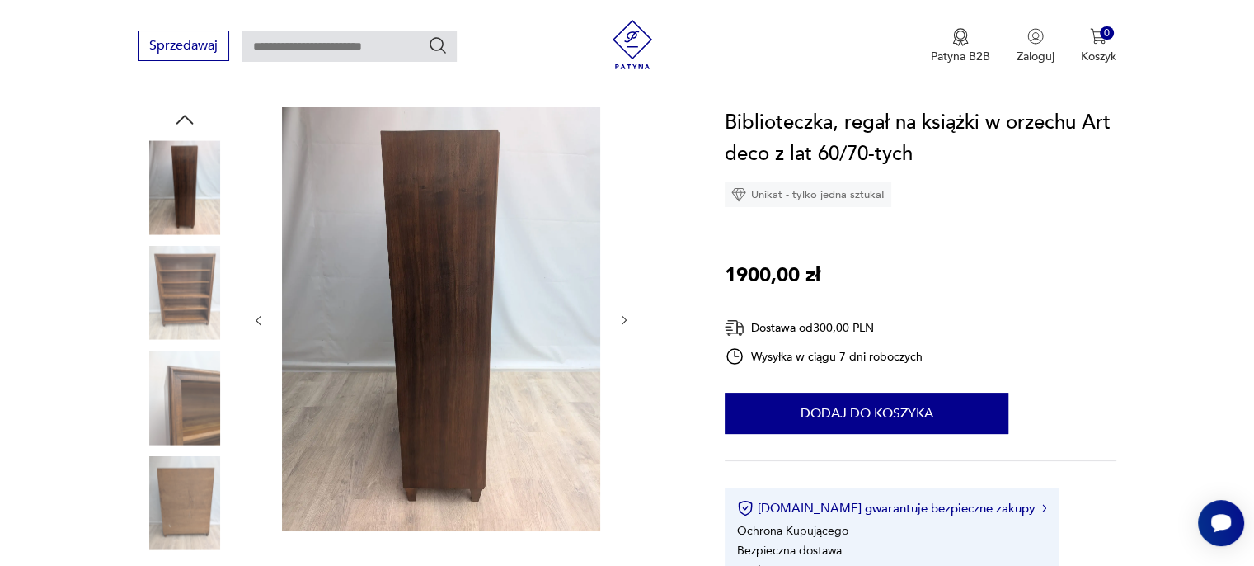
click at [626, 319] on icon "button" at bounding box center [624, 321] width 5 height 10
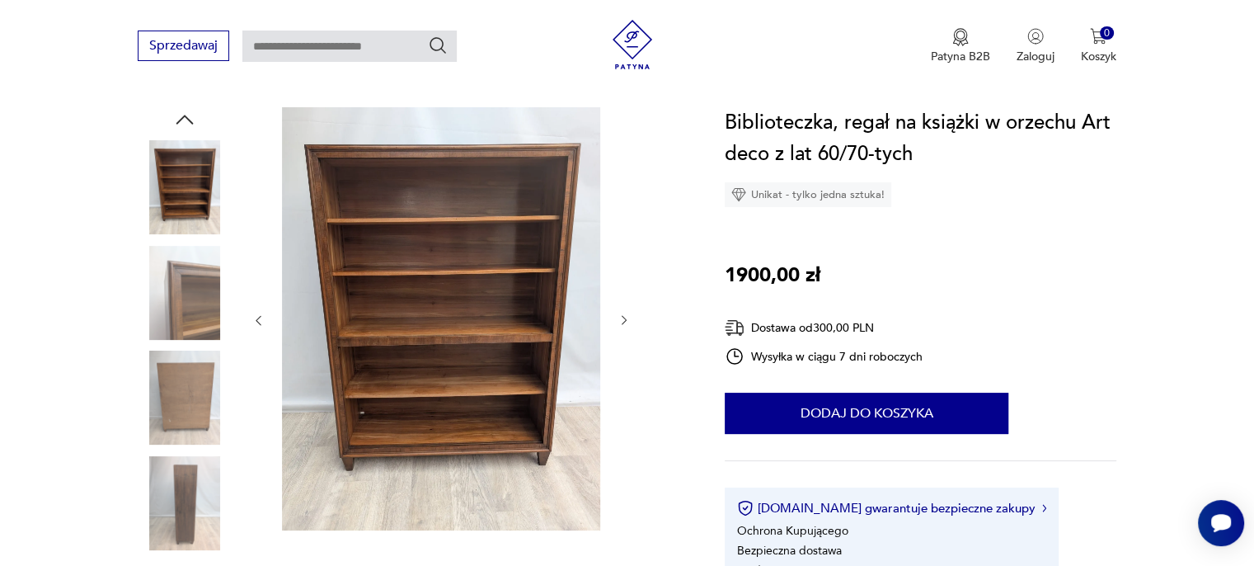
click at [626, 319] on icon "button" at bounding box center [624, 321] width 5 height 10
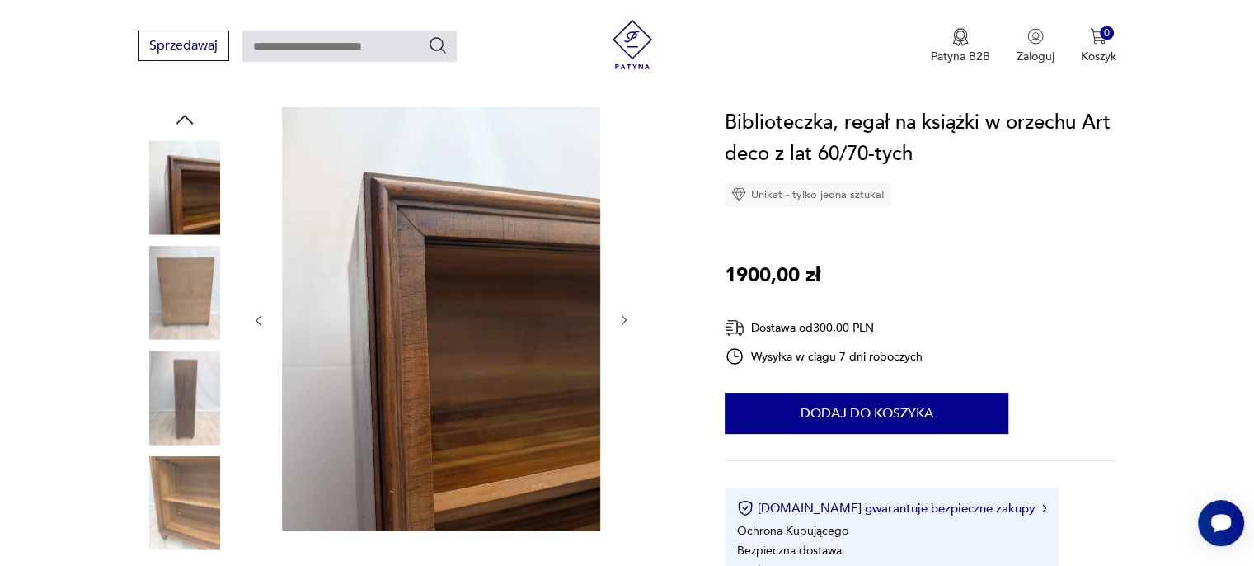
click at [626, 319] on icon "button" at bounding box center [624, 321] width 5 height 10
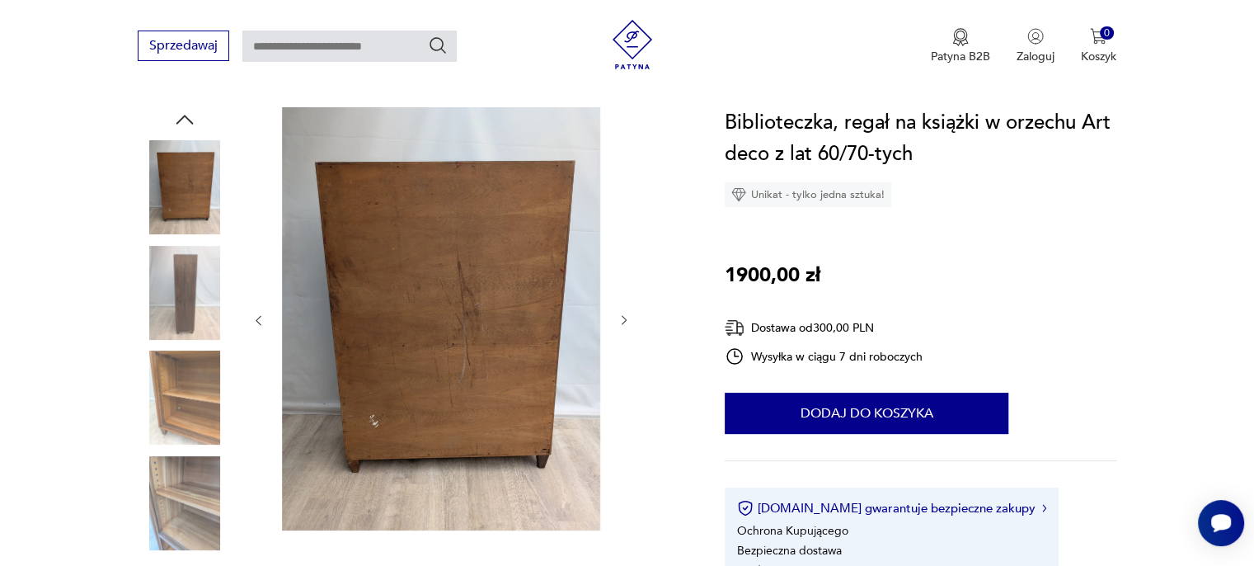
click at [626, 319] on icon "button" at bounding box center [624, 321] width 5 height 10
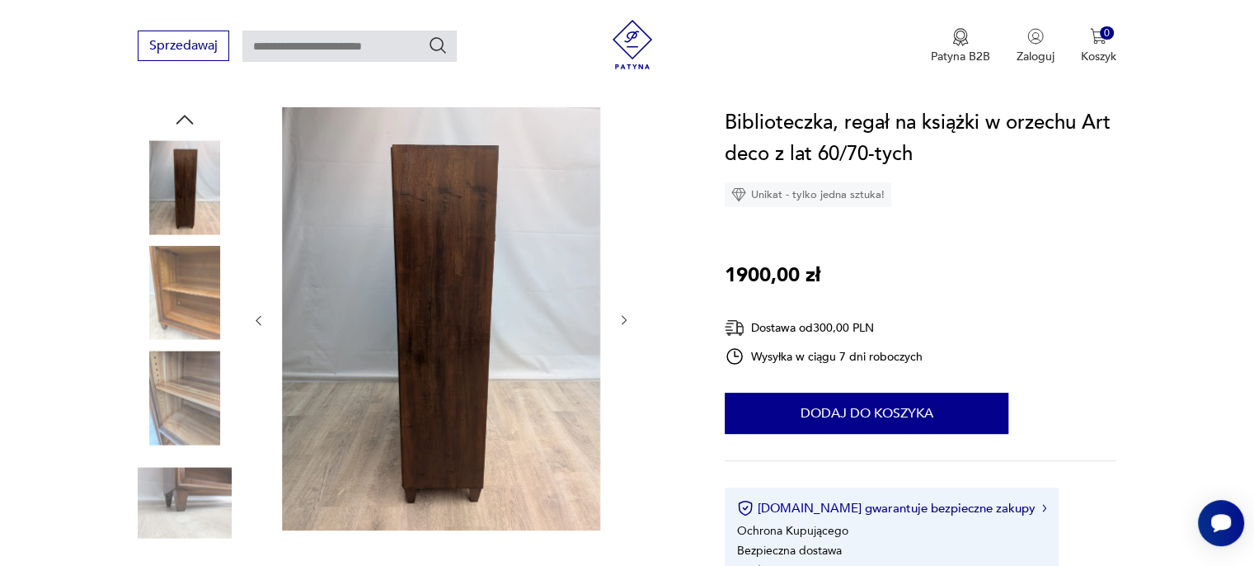
click at [626, 319] on icon "button" at bounding box center [624, 321] width 5 height 10
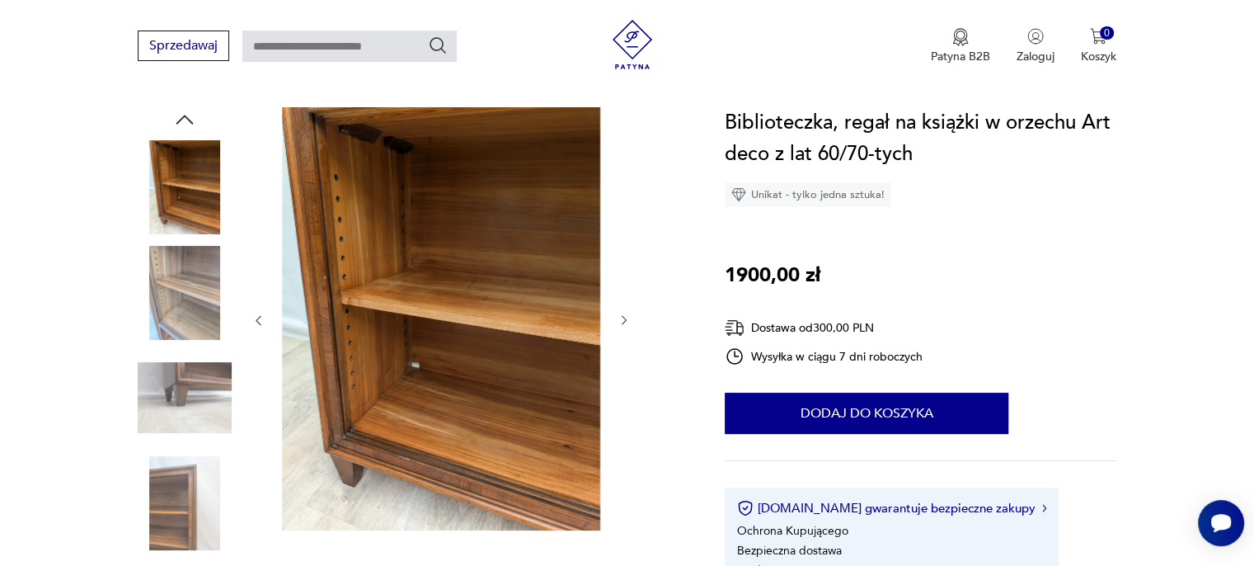
click at [626, 319] on icon "button" at bounding box center [624, 321] width 5 height 10
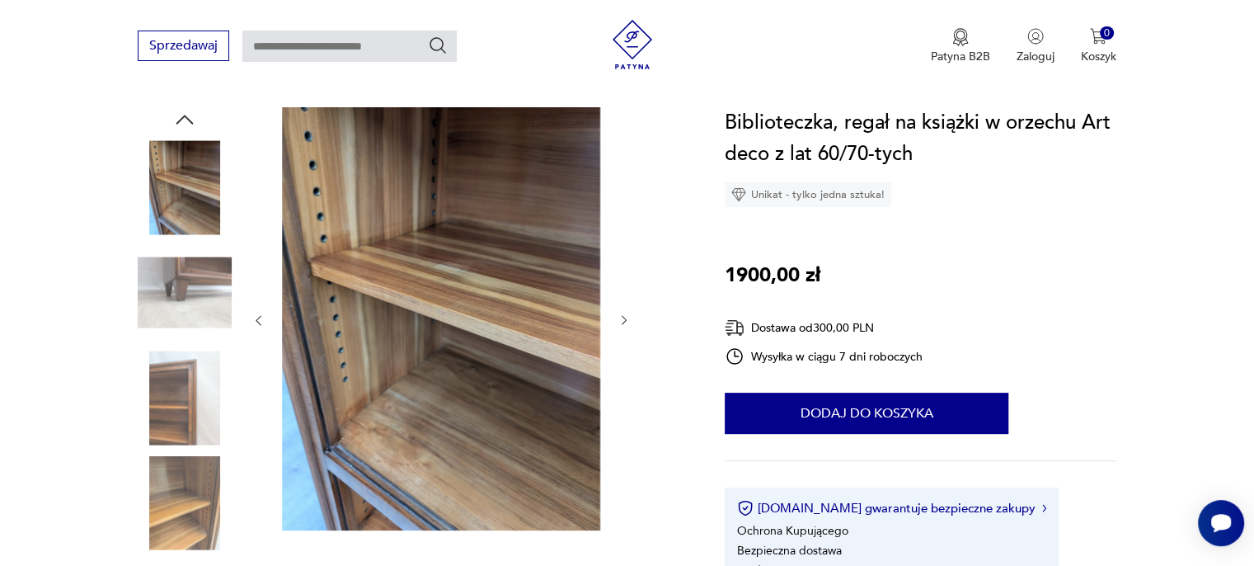
click at [626, 319] on icon "button" at bounding box center [624, 321] width 5 height 10
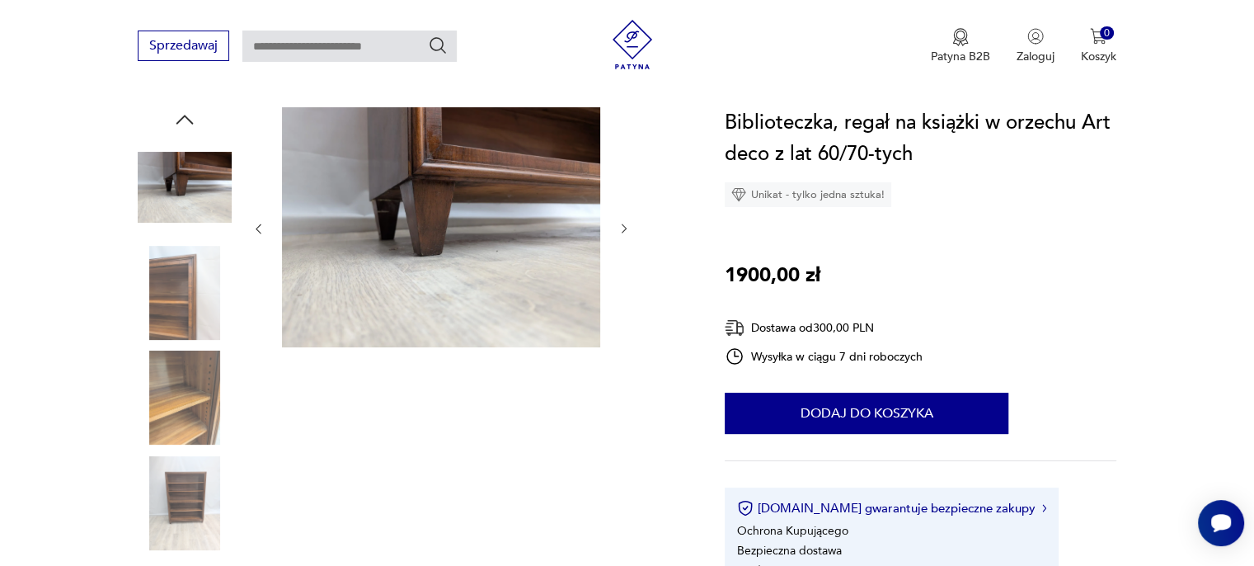
click at [626, 319] on div at bounding box center [440, 228] width 379 height 243
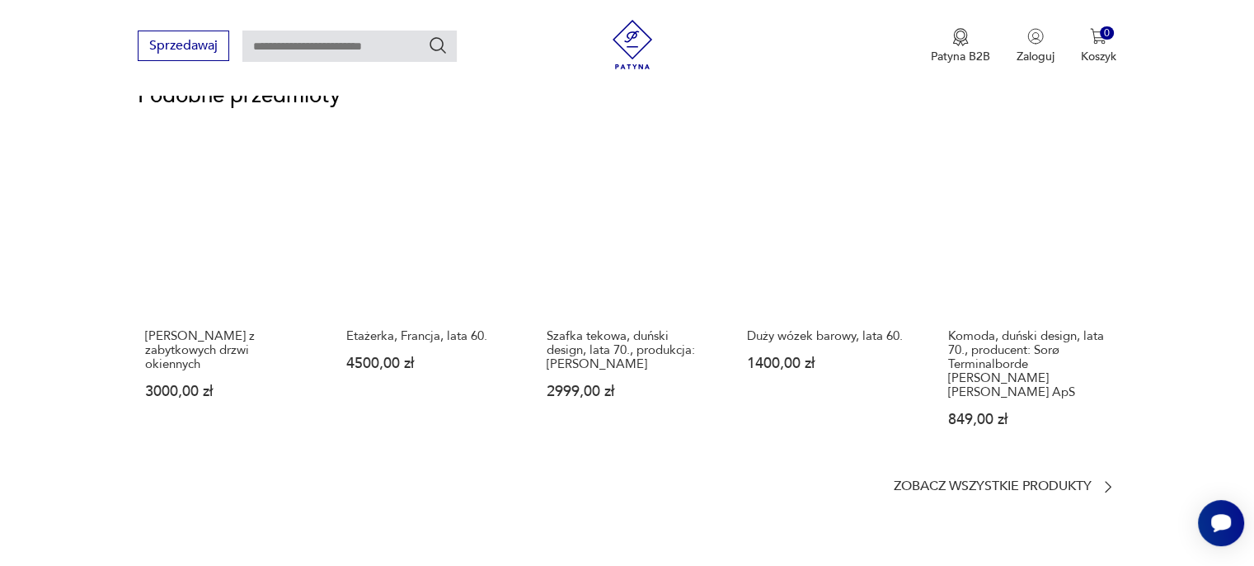
scroll to position [1319, 0]
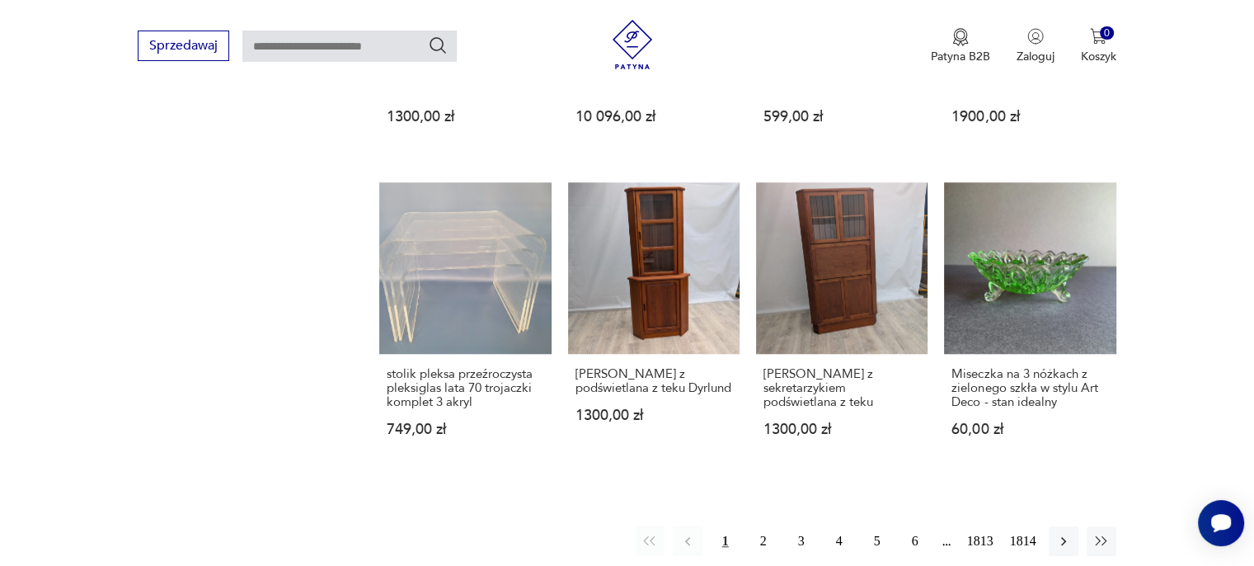
scroll to position [1338, 0]
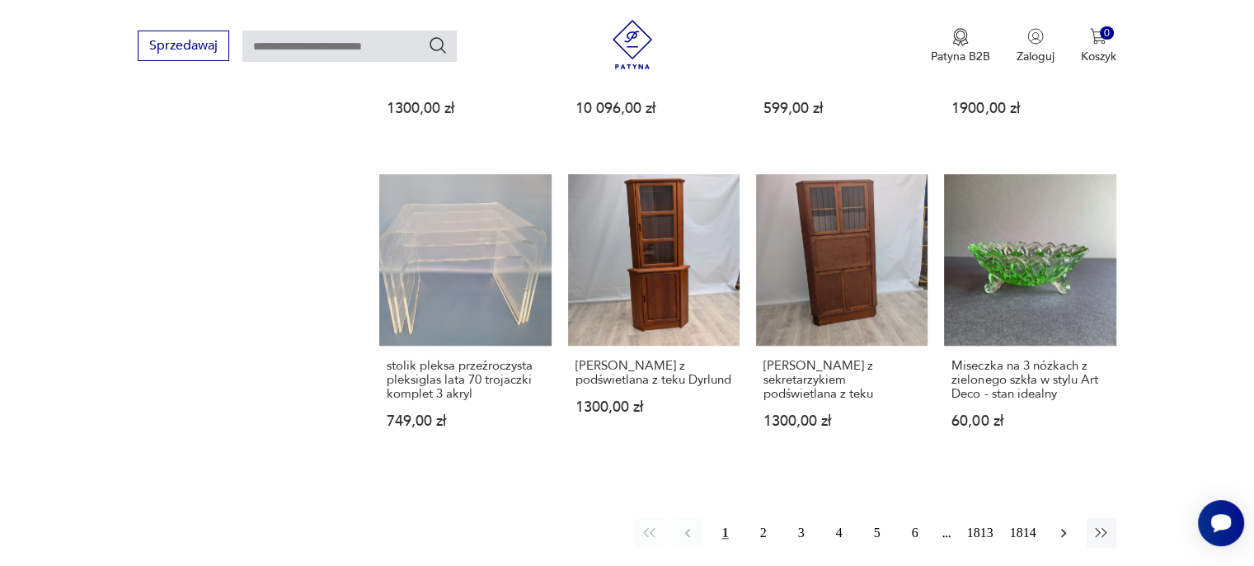
click at [1061, 524] on icon "button" at bounding box center [1063, 532] width 16 height 16
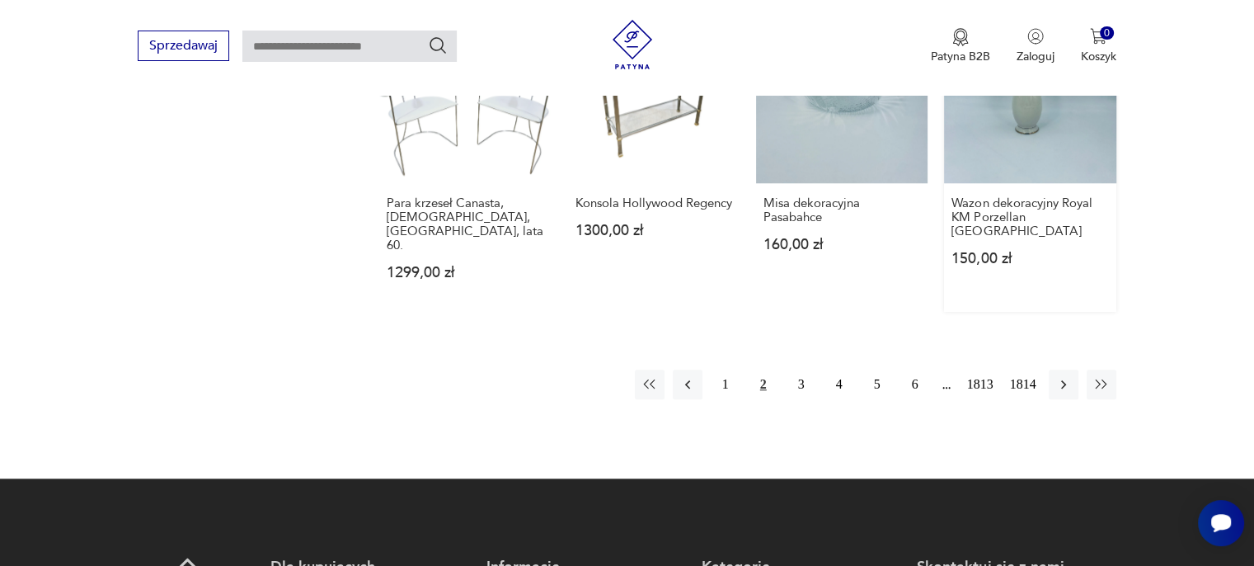
scroll to position [1532, 0]
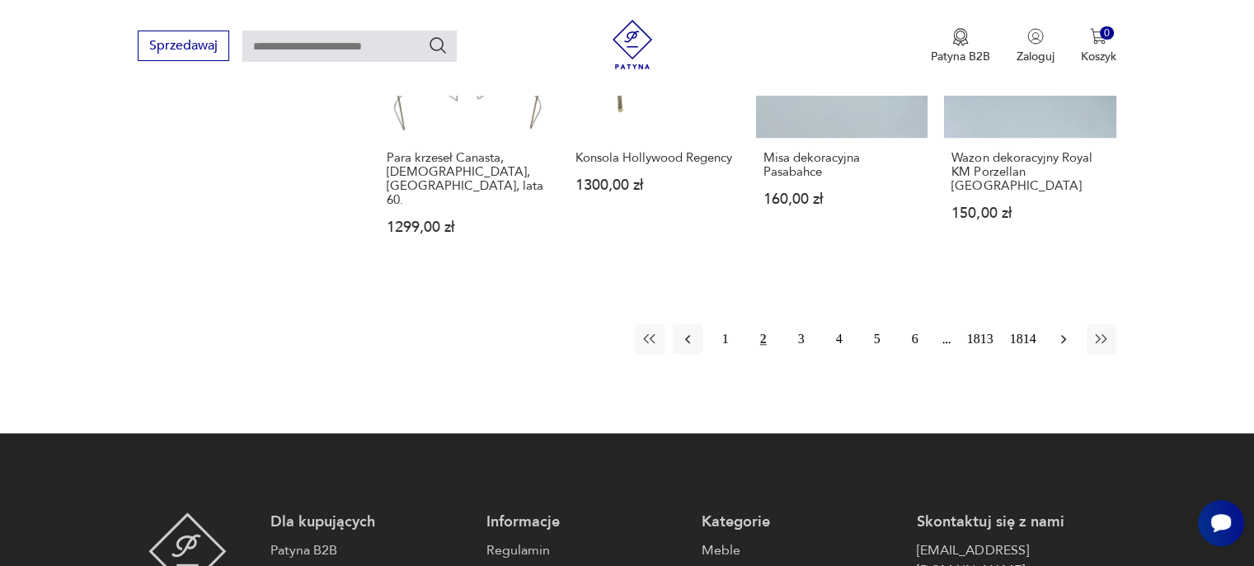
click at [1057, 331] on icon "button" at bounding box center [1063, 339] width 16 height 16
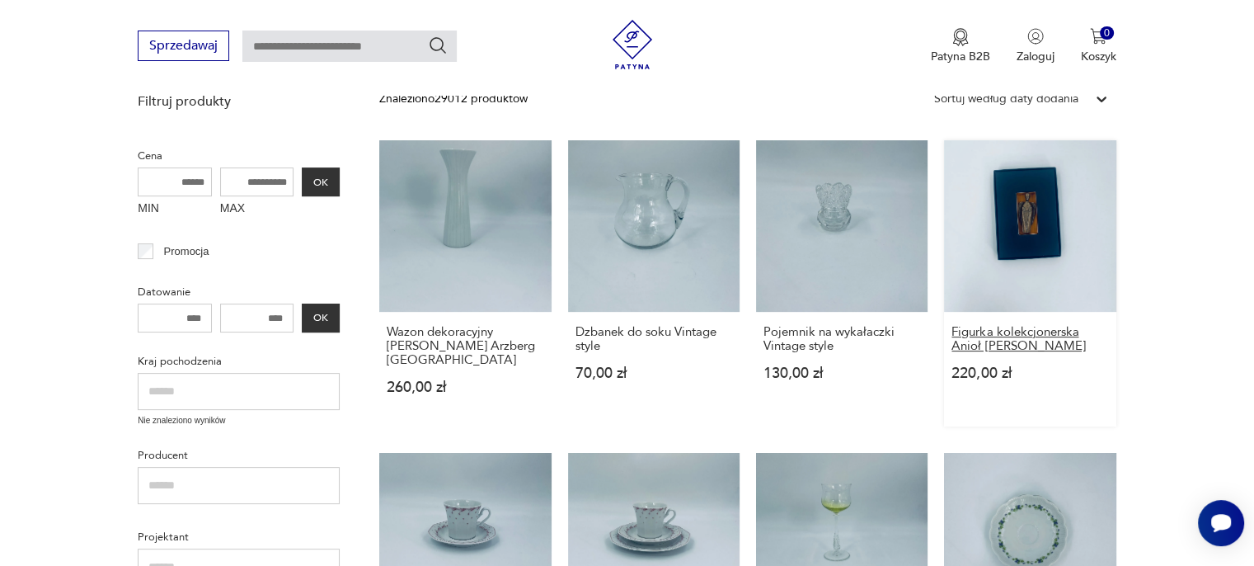
click at [1054, 340] on h3 "Figurka kolekcjonerska Anioł [PERSON_NAME]" at bounding box center [1030, 339] width 157 height 28
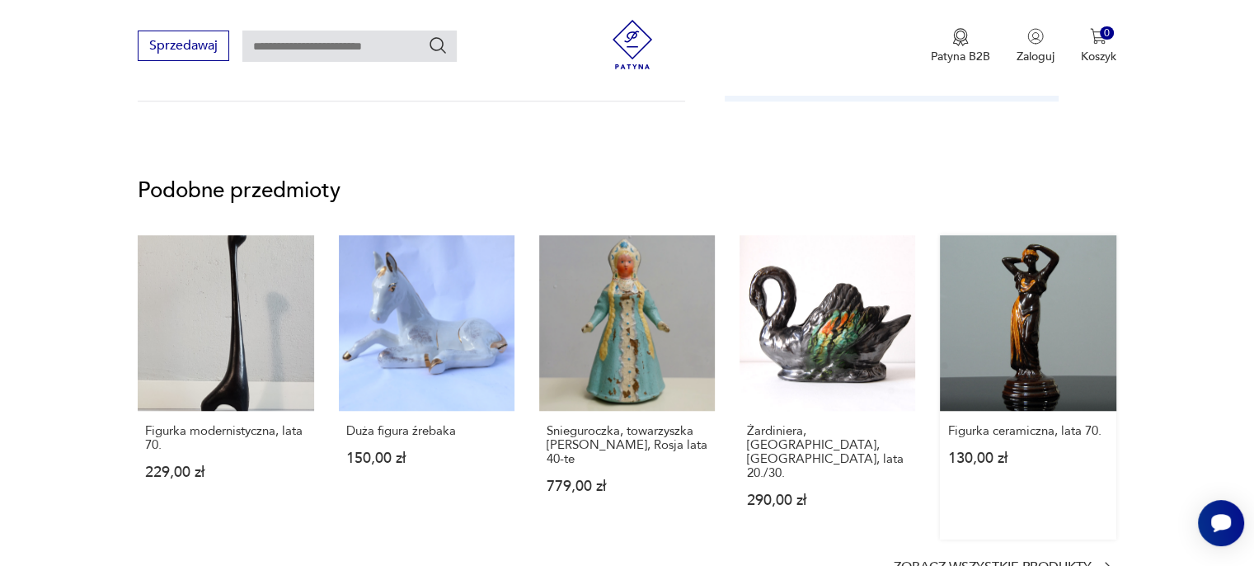
scroll to position [1237, 0]
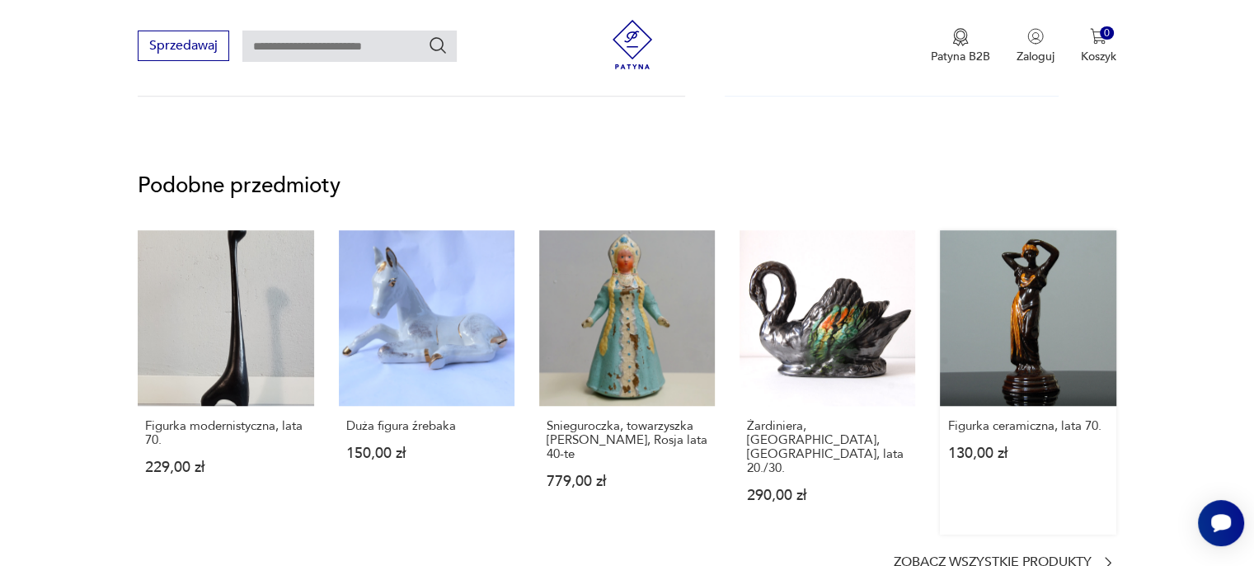
click at [1050, 346] on link "Figurka ceramiczna, lata 70. 130,00 zł" at bounding box center [1028, 382] width 176 height 304
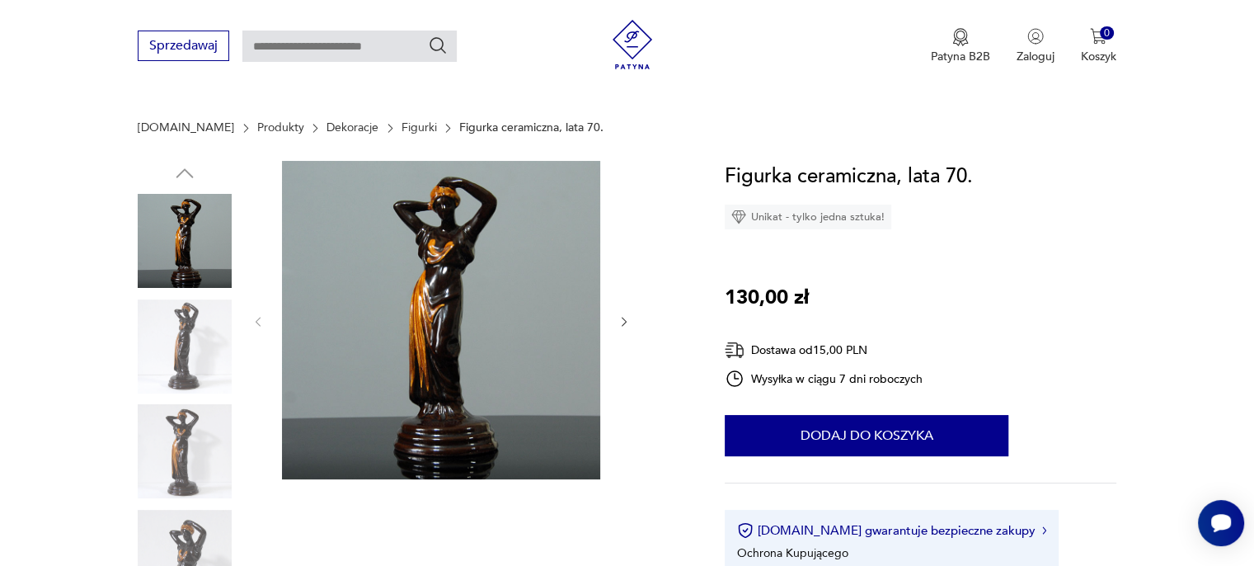
scroll to position [82, 0]
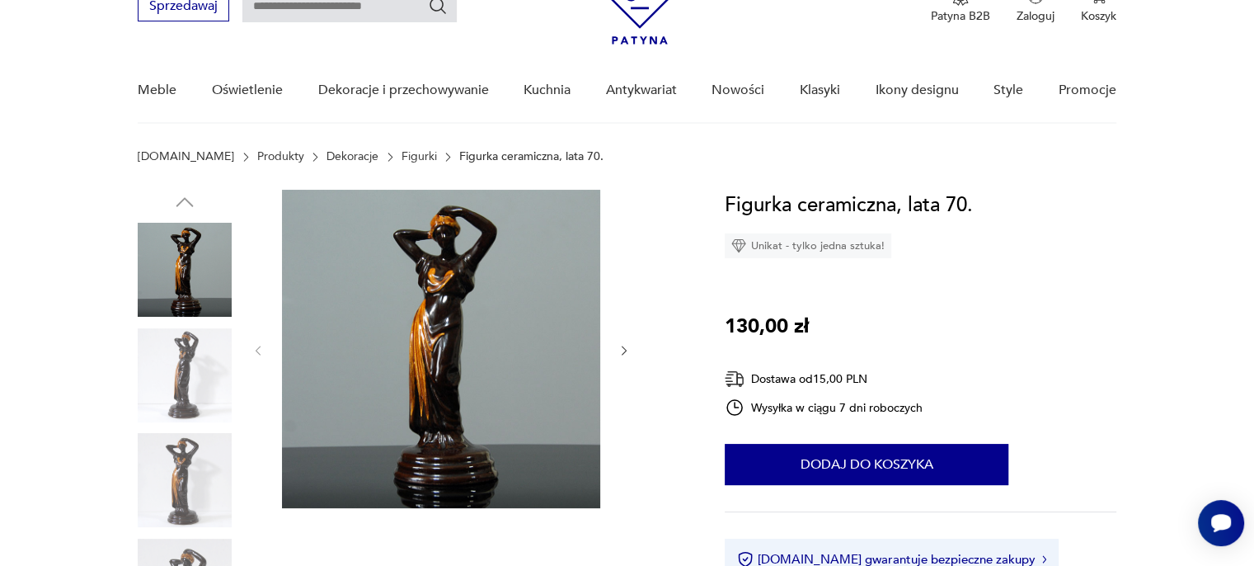
click at [618, 349] on icon "button" at bounding box center [625, 351] width 14 height 14
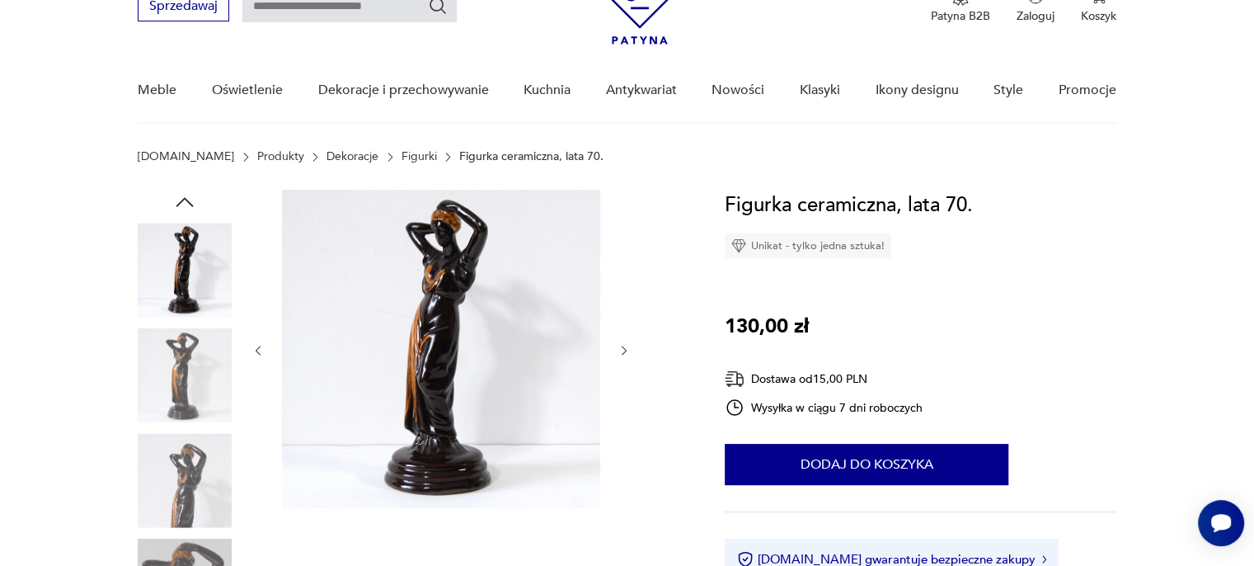
click at [472, 333] on img at bounding box center [441, 349] width 318 height 318
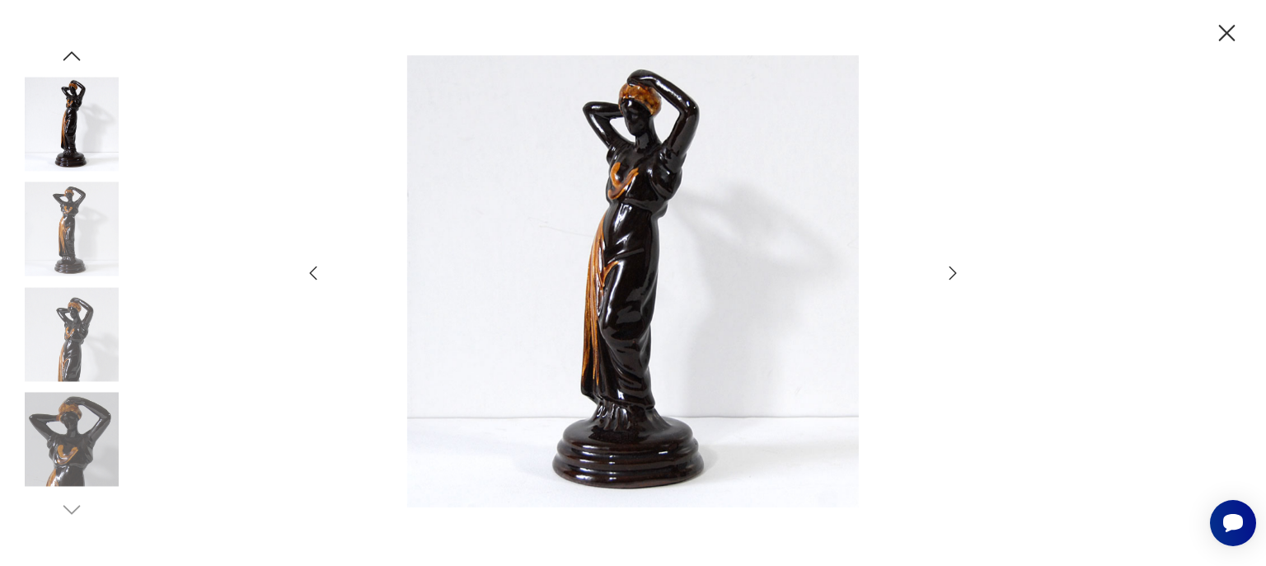
click at [949, 270] on icon "button" at bounding box center [953, 273] width 20 height 20
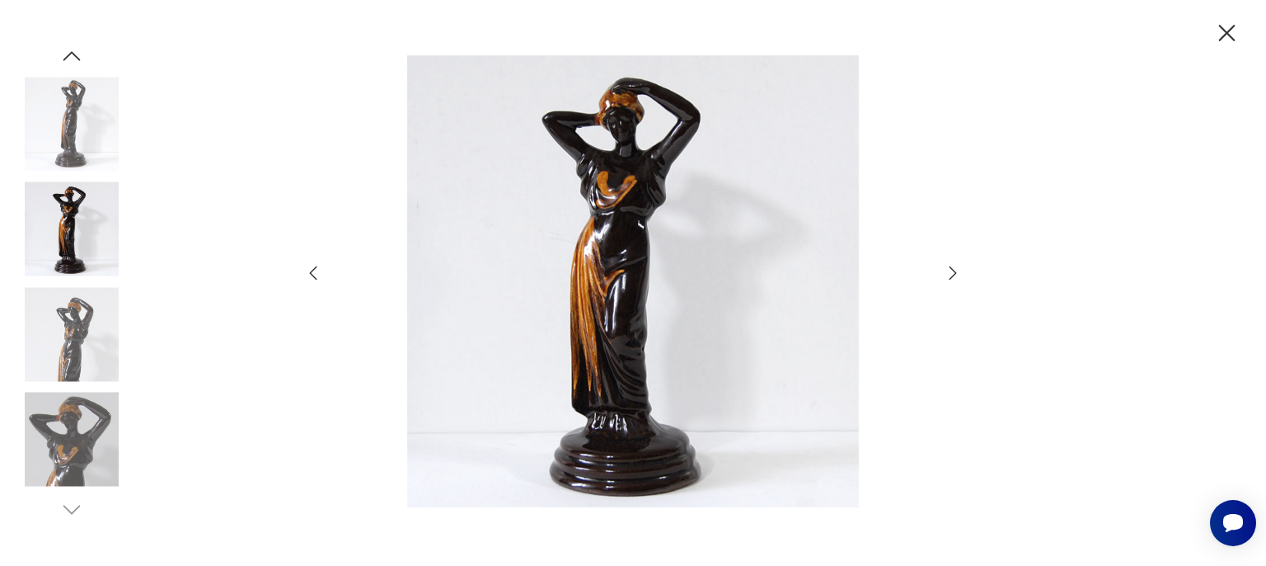
click at [949, 270] on icon "button" at bounding box center [953, 273] width 20 height 20
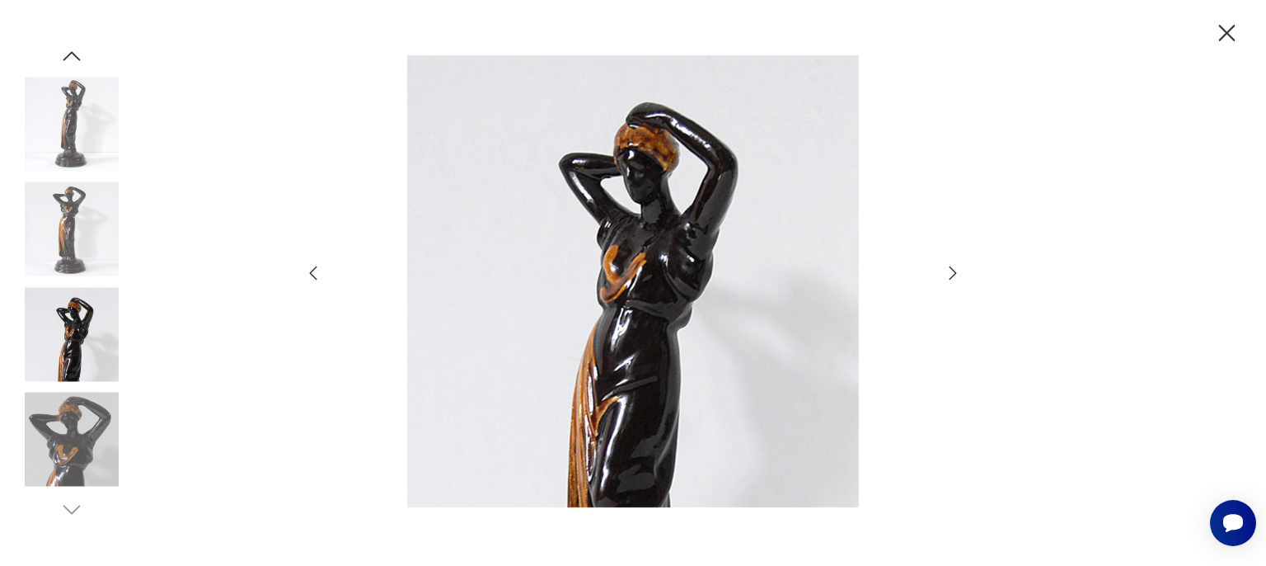
click at [949, 270] on icon "button" at bounding box center [953, 273] width 20 height 20
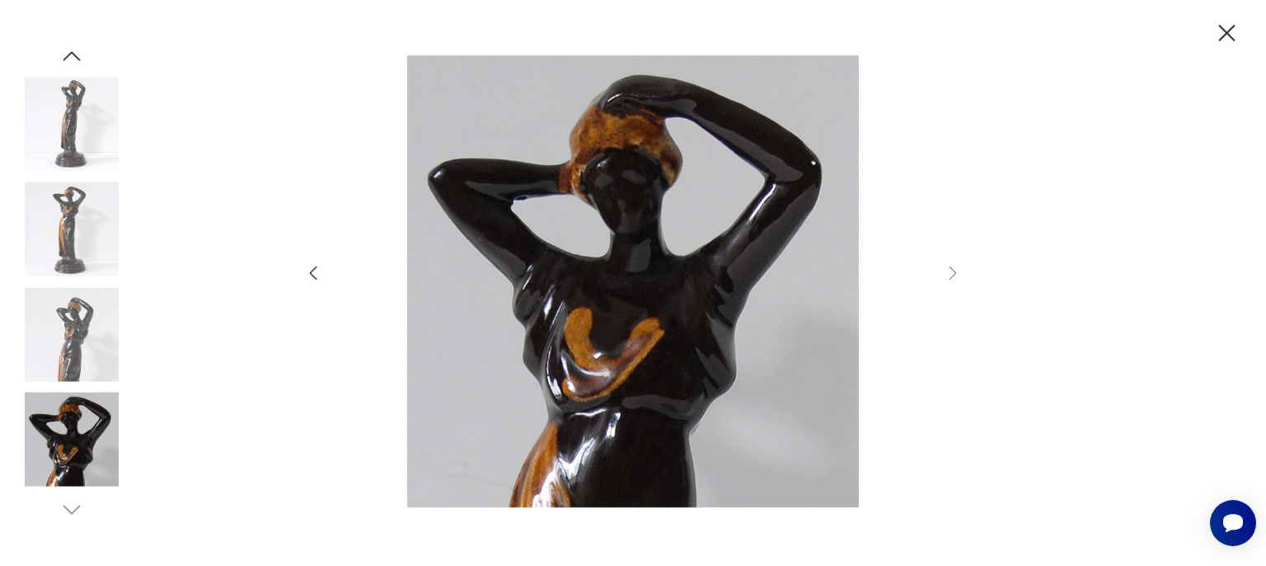
click at [1228, 27] on icon "button" at bounding box center [1227, 33] width 29 height 29
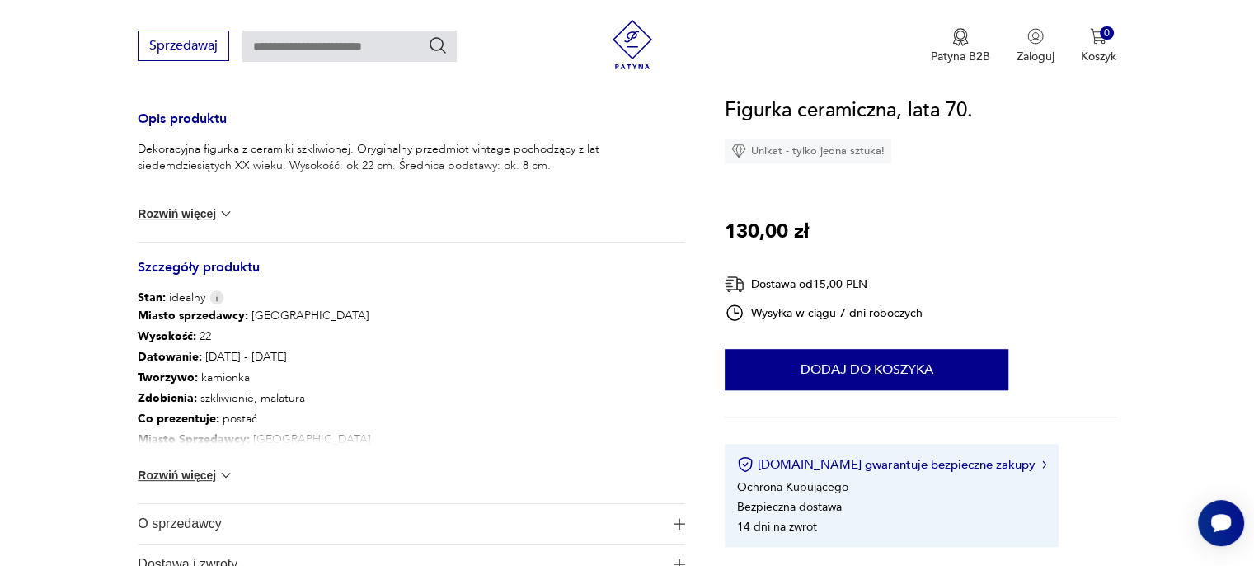
scroll to position [660, 0]
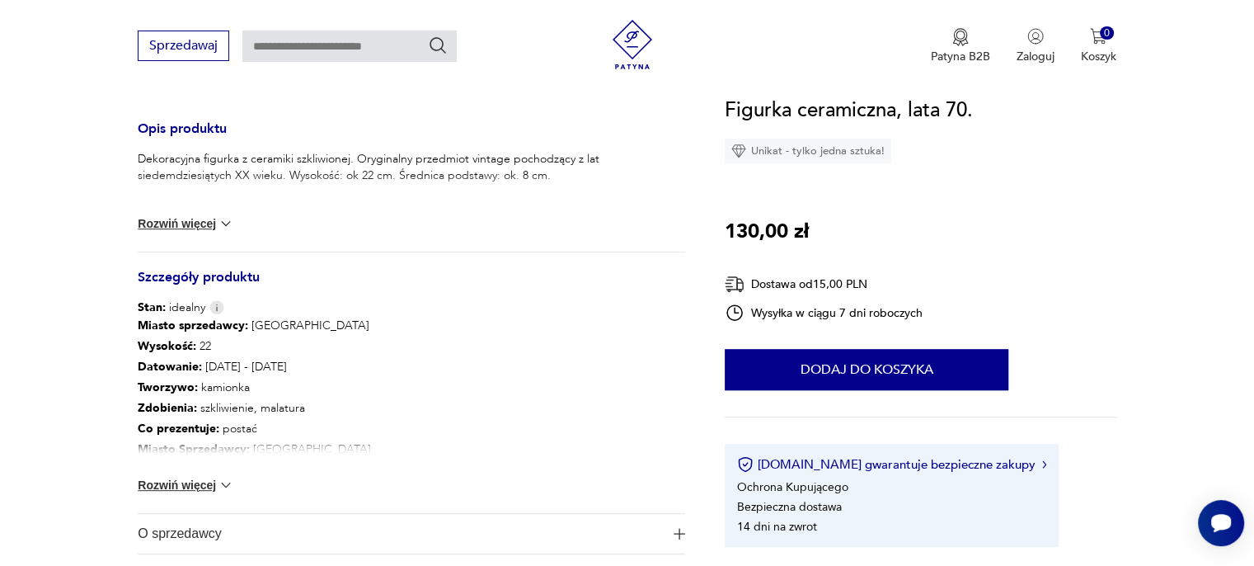
click at [188, 230] on button "Rozwiń więcej" at bounding box center [186, 223] width 96 height 16
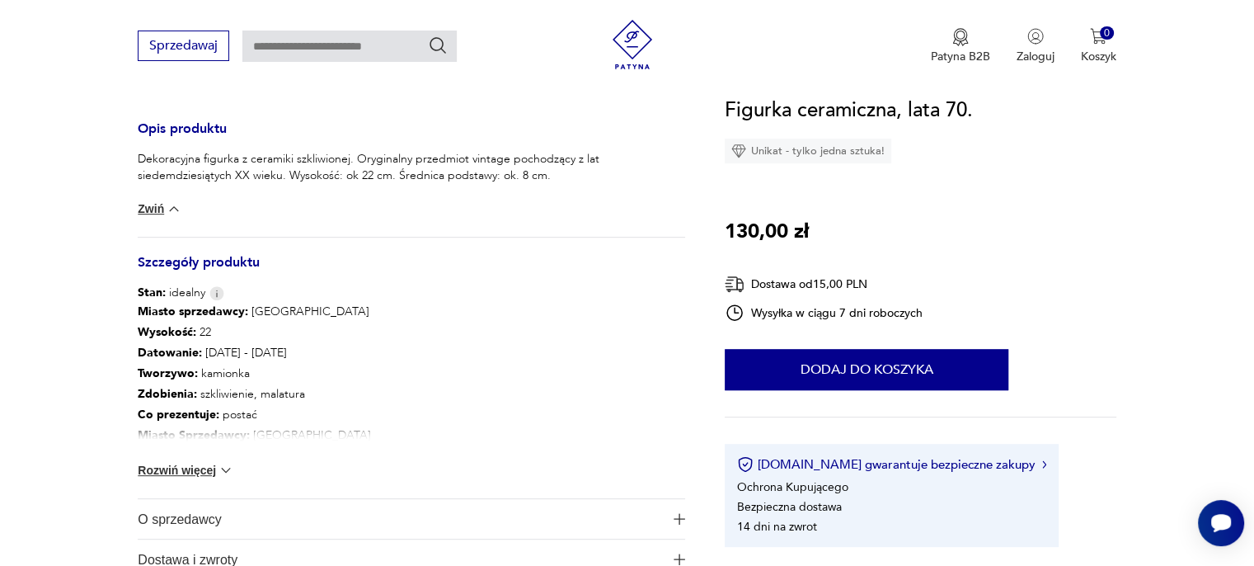
click at [189, 463] on button "Rozwiń więcej" at bounding box center [186, 470] width 96 height 16
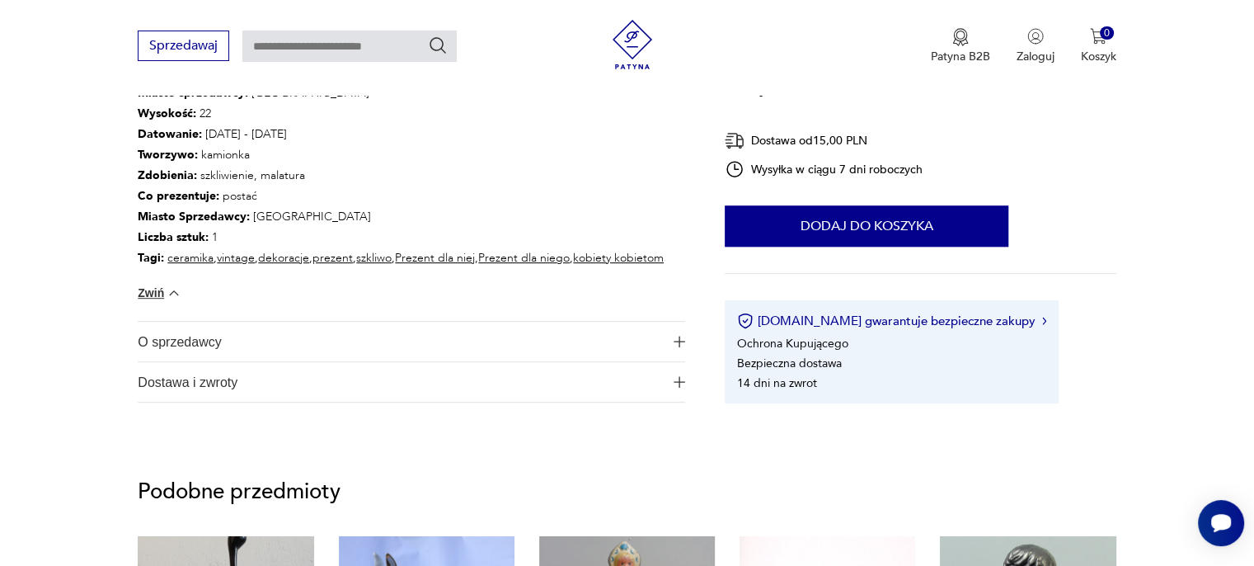
scroll to position [907, 0]
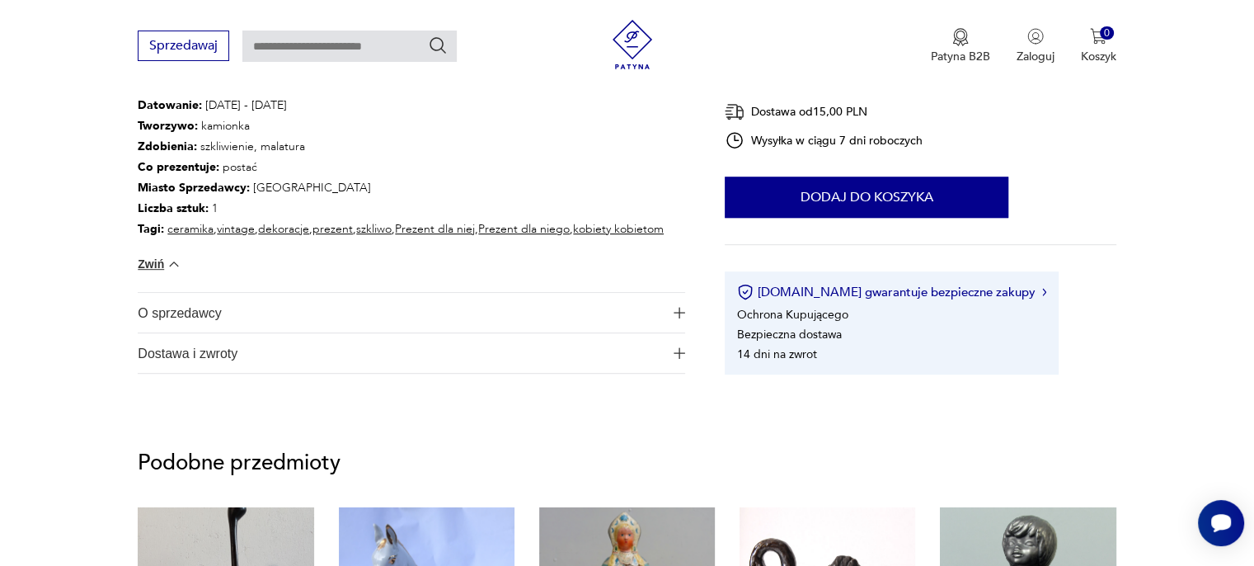
click at [158, 317] on span "O sprzedawcy" at bounding box center [400, 313] width 524 height 40
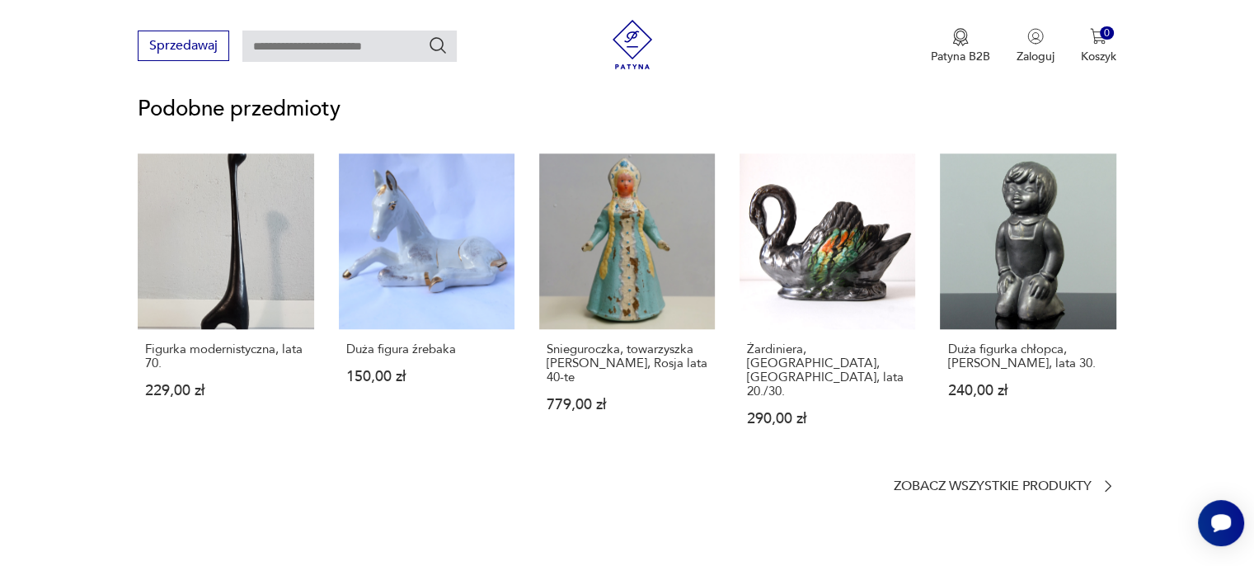
scroll to position [1402, 0]
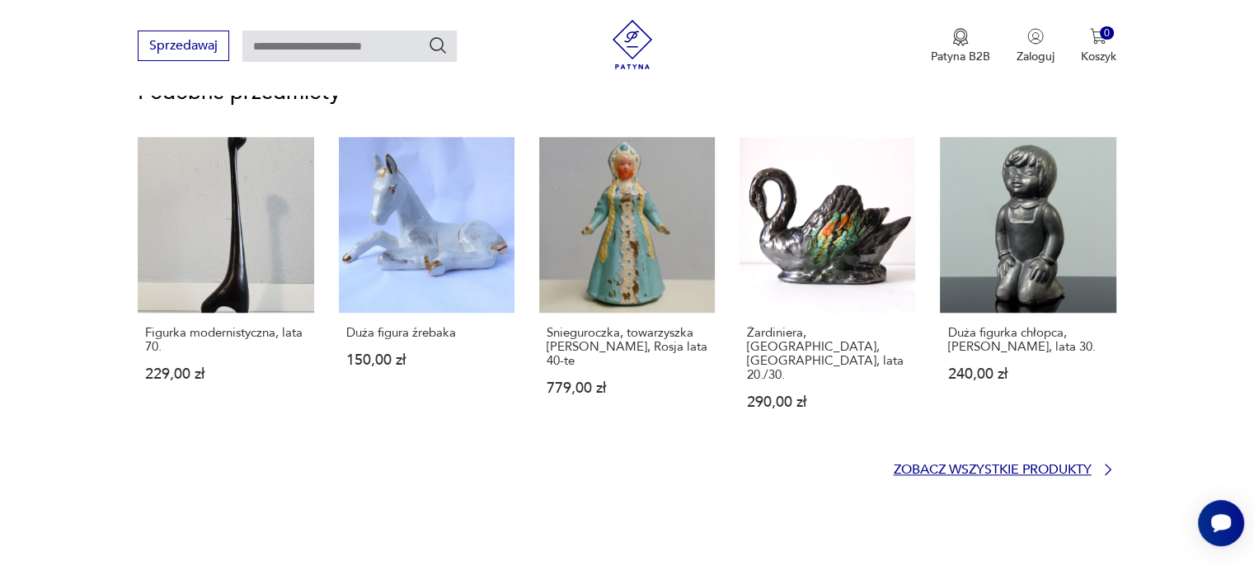
click at [937, 464] on p "Zobacz wszystkie produkty" at bounding box center [993, 469] width 198 height 11
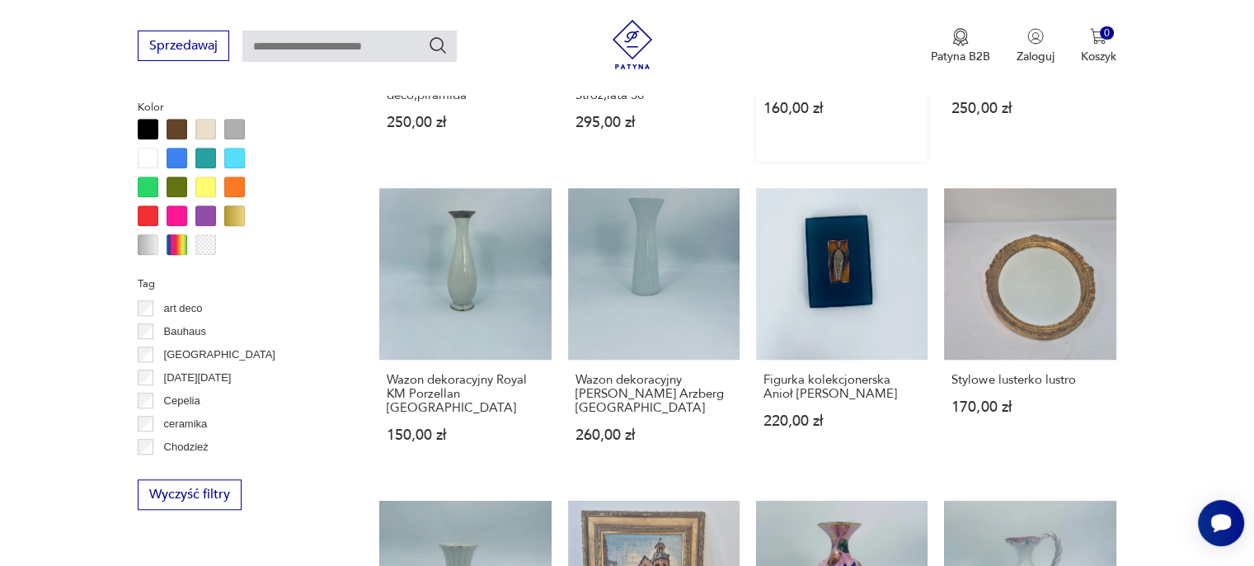
scroll to position [823, 0]
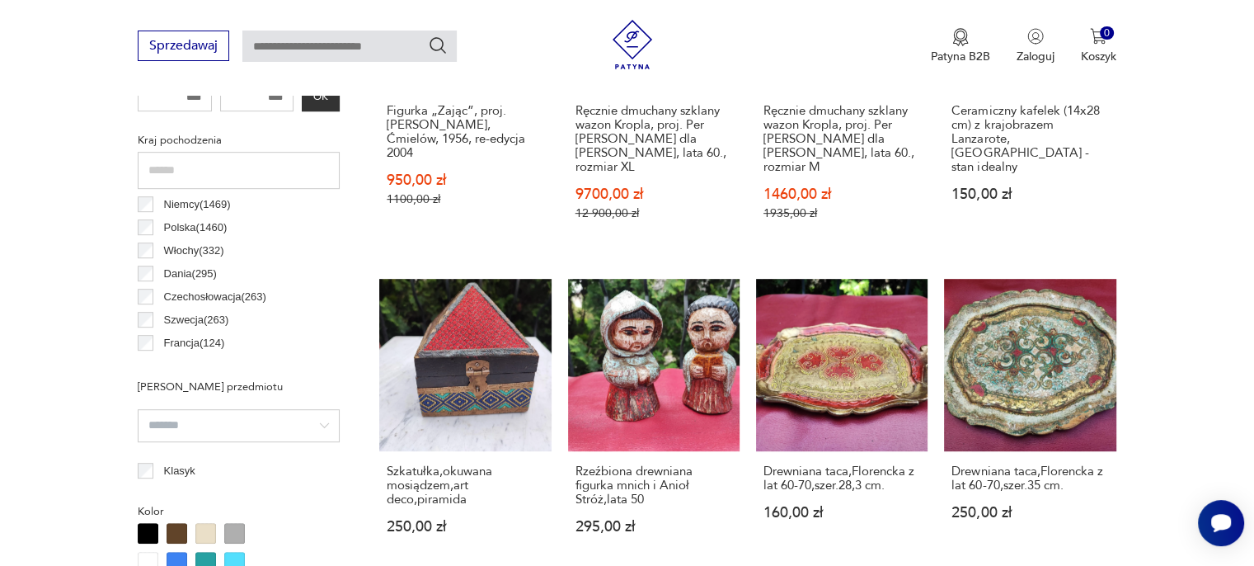
click at [260, 40] on input "text" at bounding box center [349, 46] width 214 height 31
type input "**********"
click at [439, 38] on icon "Szukaj" at bounding box center [438, 45] width 16 height 16
type input "**********"
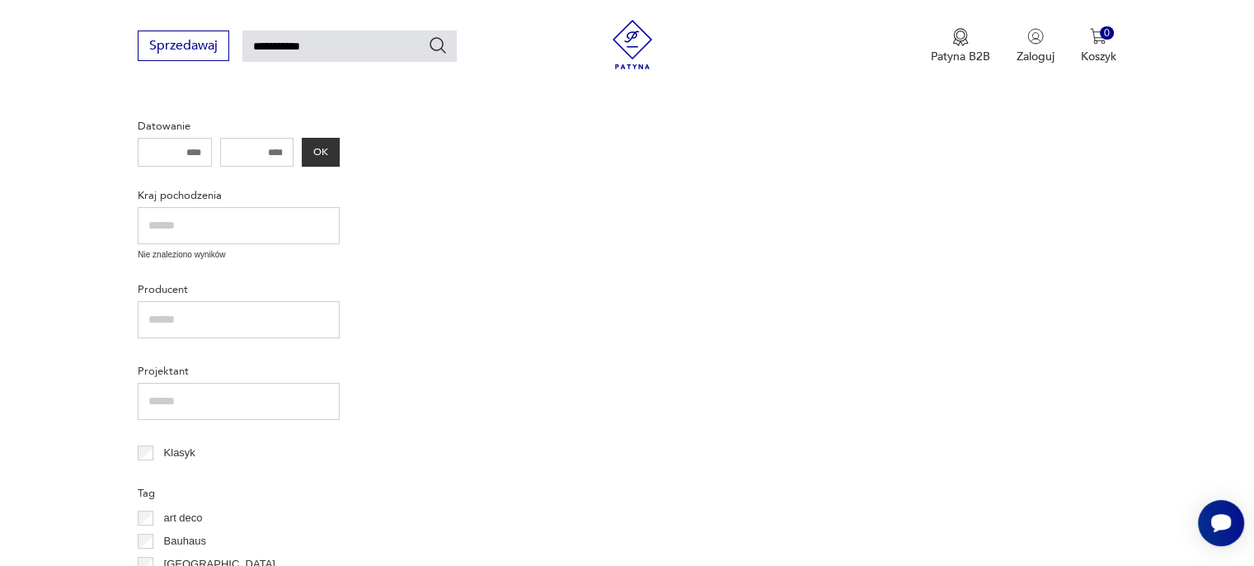
scroll to position [553, 0]
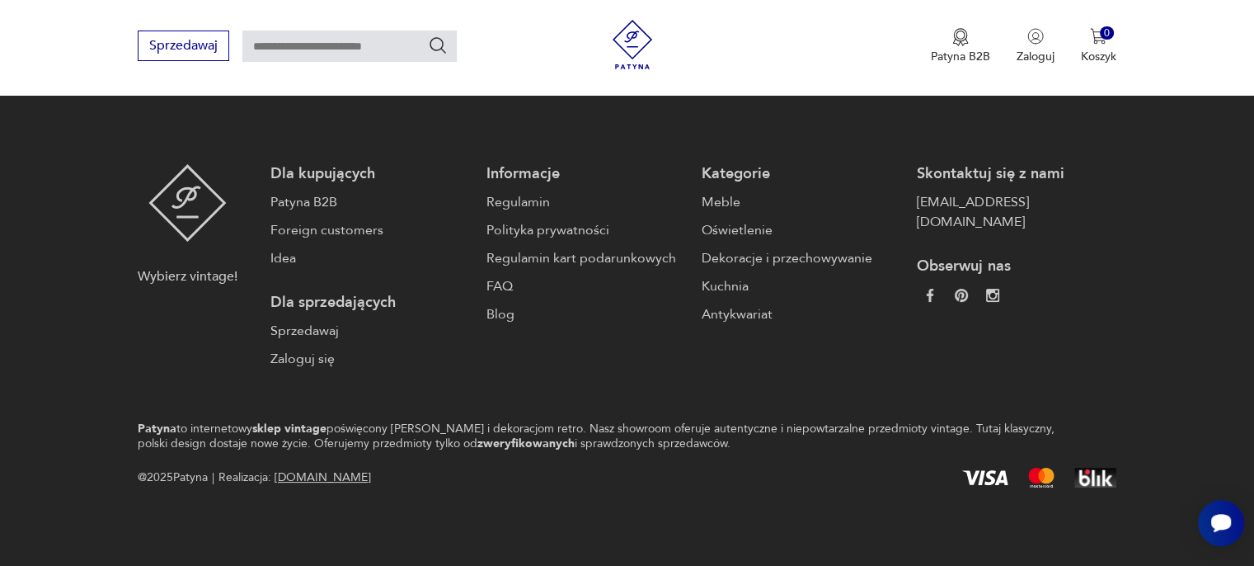
scroll to position [553, 0]
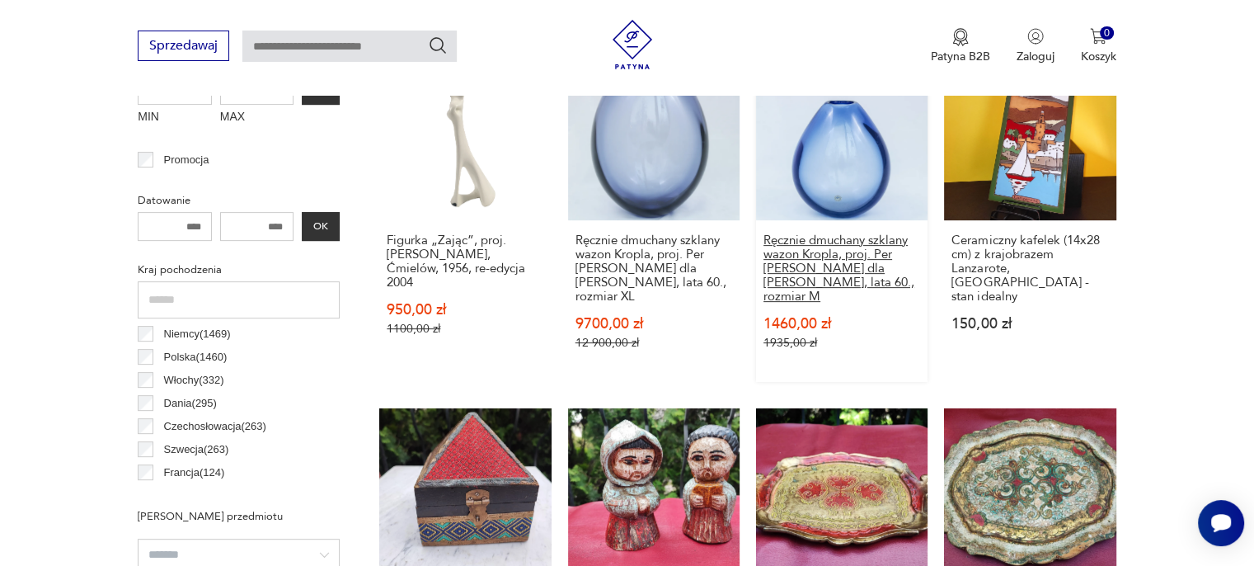
click at [878, 266] on h3 "Ręcznie dmuchany szklany wazon Kropla, proj. Per [PERSON_NAME] dla [PERSON_NAME…" at bounding box center [842, 268] width 157 height 70
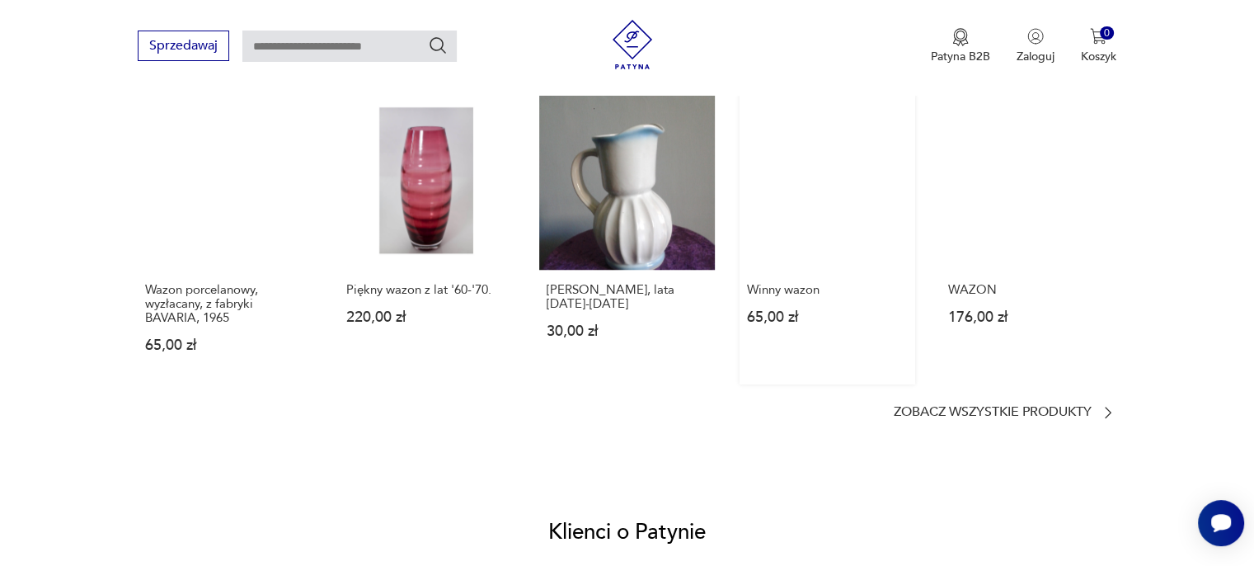
scroll to position [1402, 0]
